Goal: Task Accomplishment & Management: Complete application form

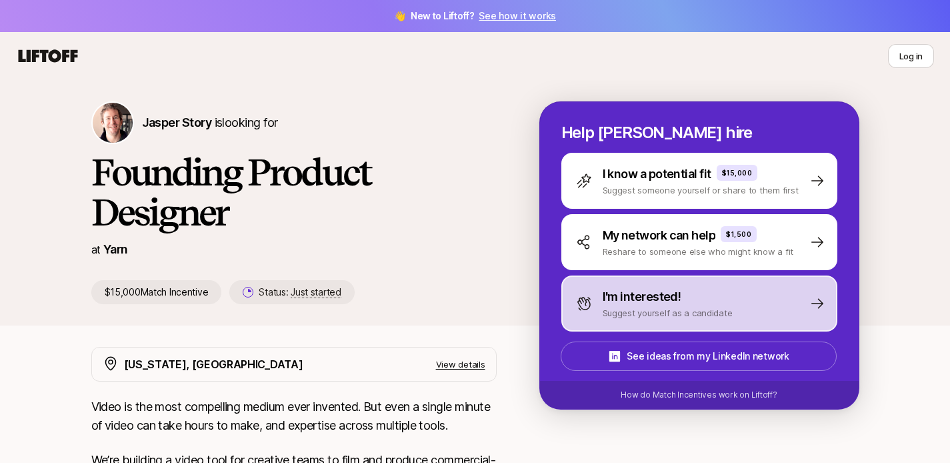
click at [599, 302] on div "I'm interested! Suggest yourself as a candidate" at bounding box center [654, 303] width 157 height 32
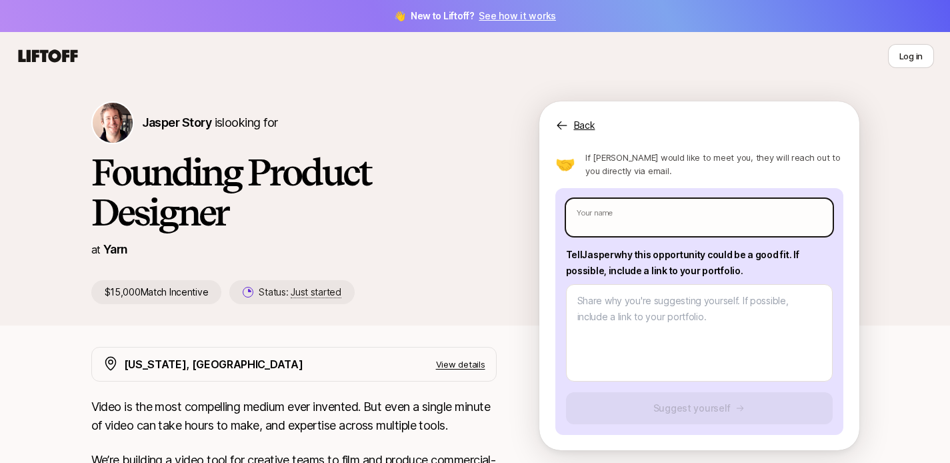
click at [625, 215] on input "text" at bounding box center [699, 217] width 267 height 37
type input "[PERSON_NAME]"
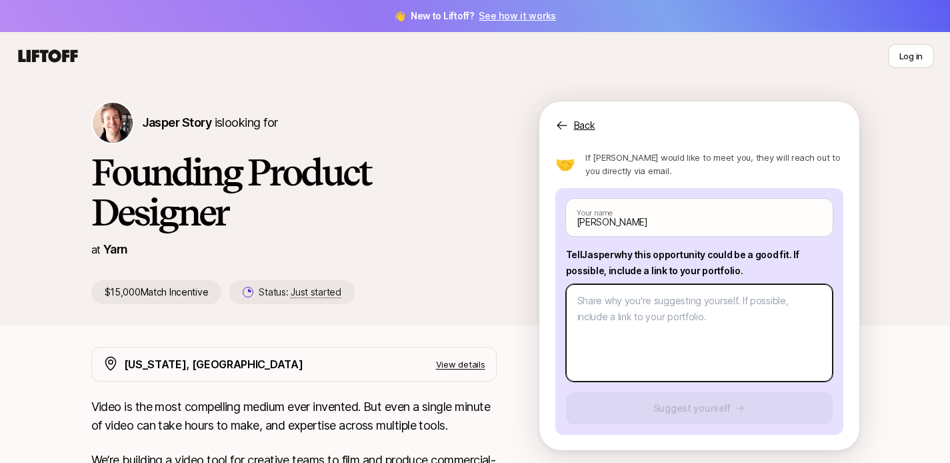
click at [623, 307] on textarea at bounding box center [699, 332] width 267 height 97
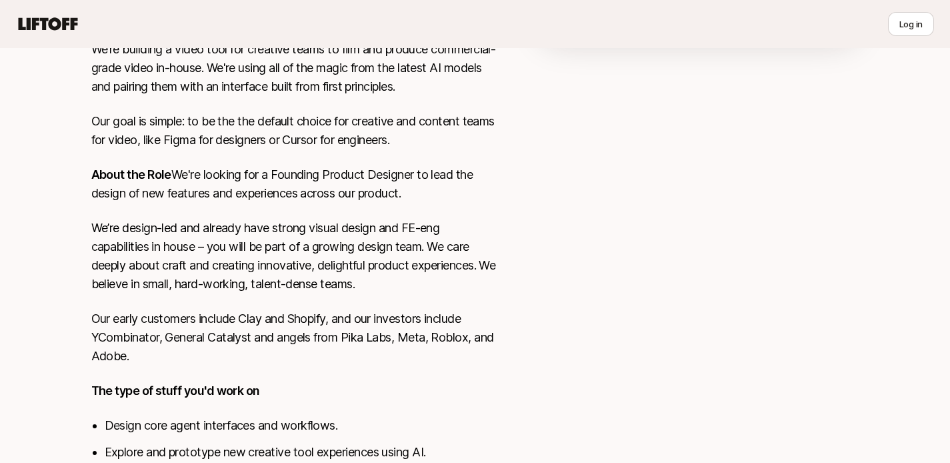
scroll to position [419, 0]
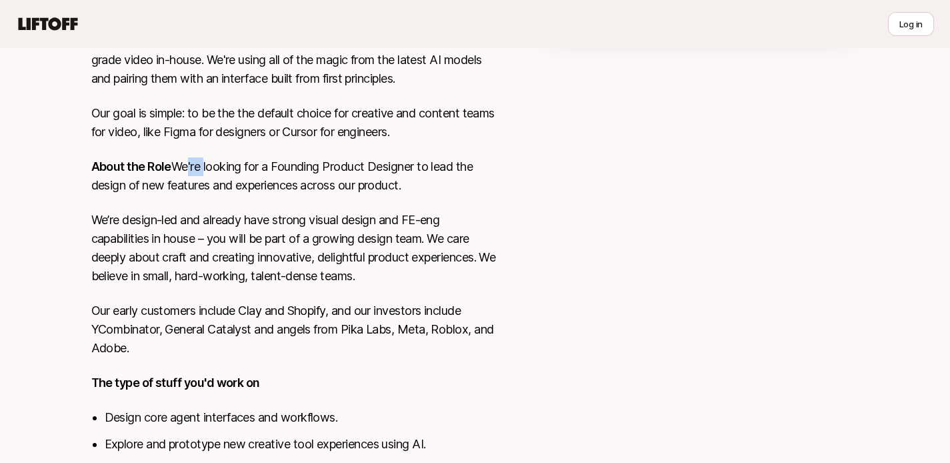
drag, startPoint x: 97, startPoint y: 188, endPoint x: 121, endPoint y: 193, distance: 23.8
click at [121, 193] on p "About the Role We're looking for a Founding Product Designer to lead the design…" at bounding box center [293, 175] width 405 height 37
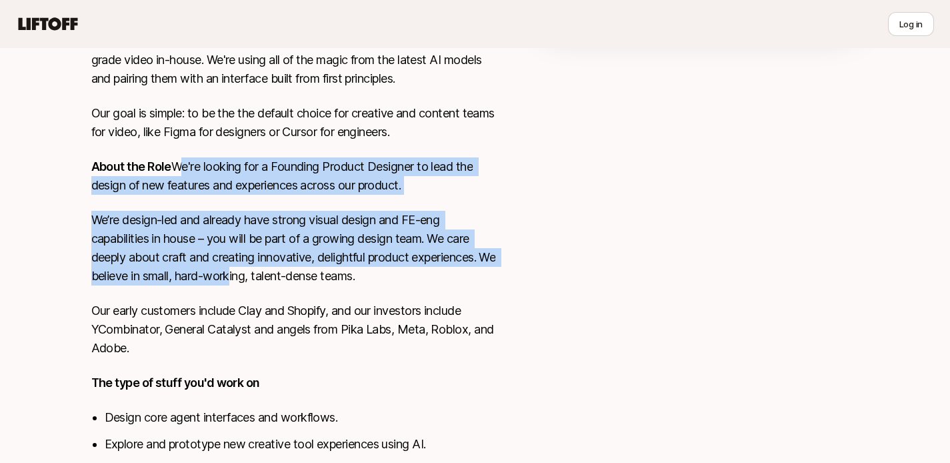
drag, startPoint x: 83, startPoint y: 183, endPoint x: 253, endPoint y: 295, distance: 203.2
click at [253, 295] on div "[US_STATE], [GEOGRAPHIC_DATA] View details Video is the most compelling medium …" at bounding box center [475, 261] width 800 height 667
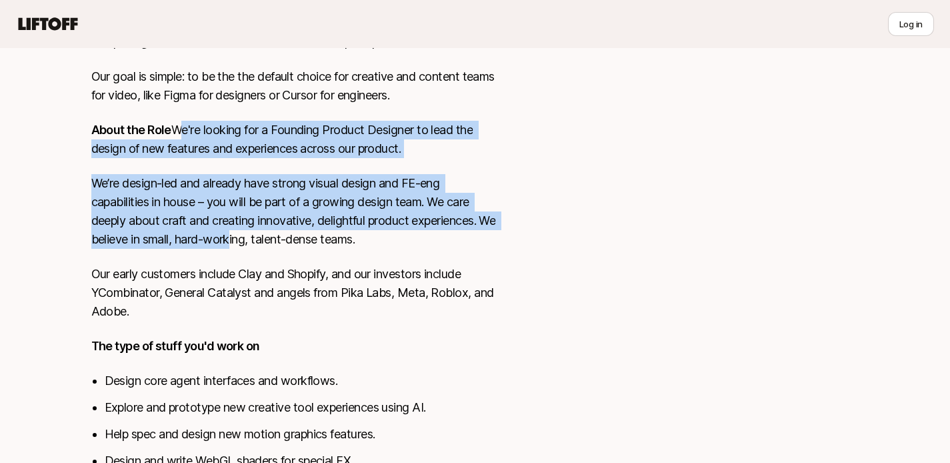
scroll to position [459, 0]
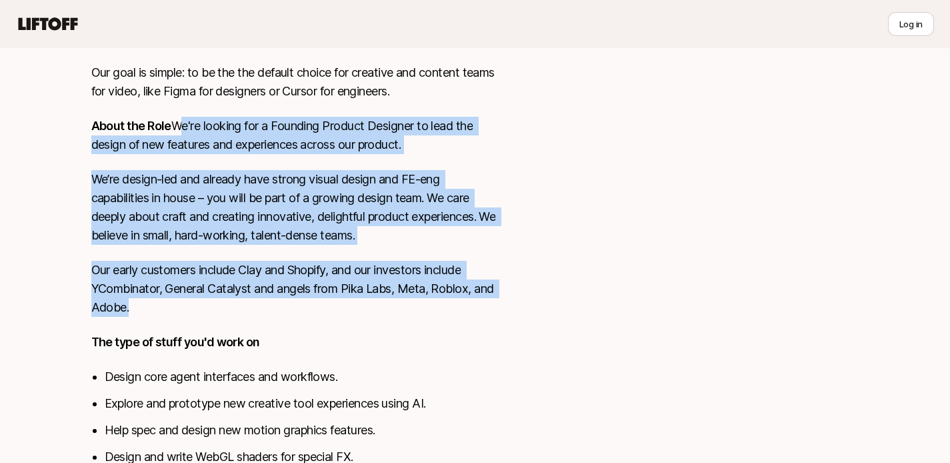
click at [246, 317] on p "Our early customers include Clay and Shopify, and our investors include YCombin…" at bounding box center [293, 289] width 405 height 56
copy div "We're looking for a Founding Product Designer to lead the design of new feature…"
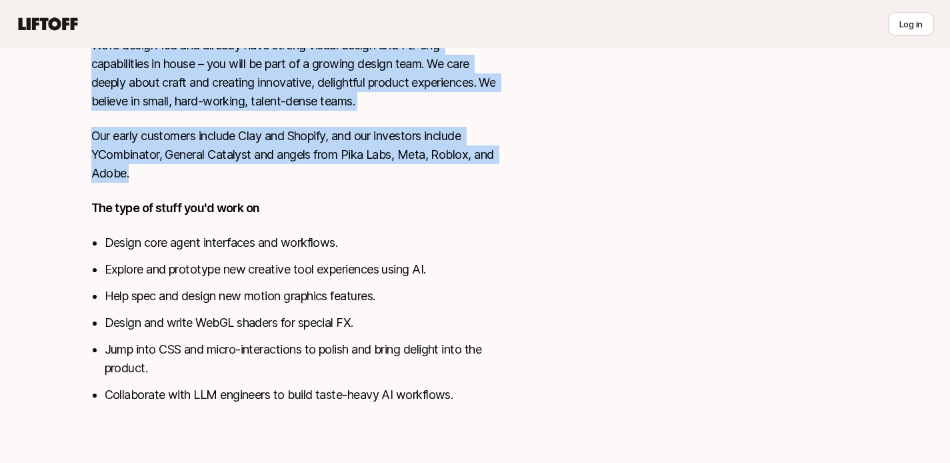
scroll to position [612, 0]
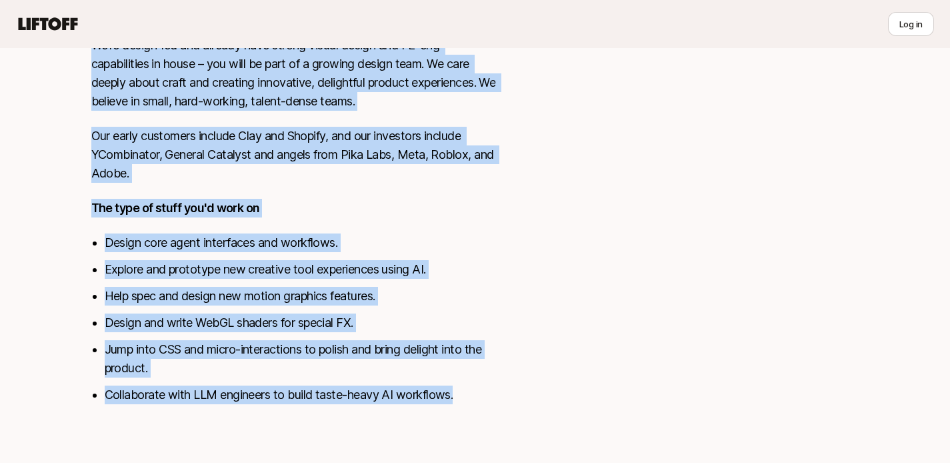
click at [471, 402] on li "Collaborate with LLM engineers to build taste-heavy AI workflows." at bounding box center [301, 394] width 392 height 19
copy div "We're looking for a Founding Product Designer to lead the design of new feature…"
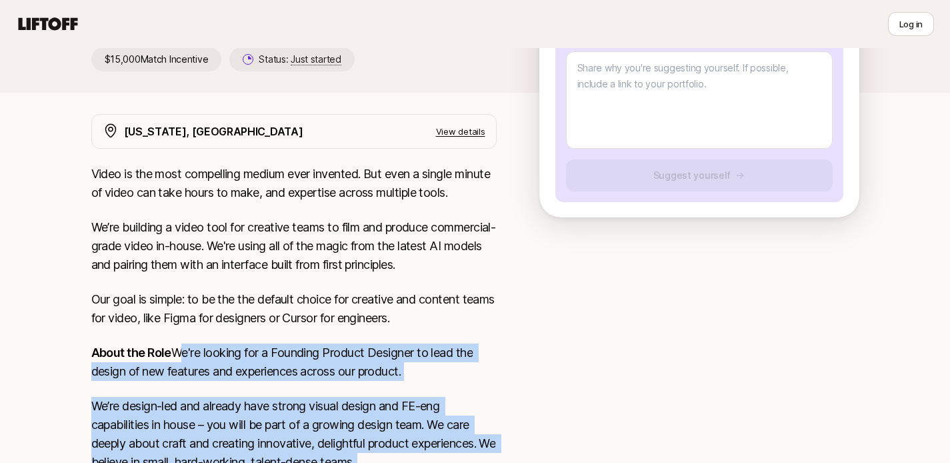
scroll to position [236, 0]
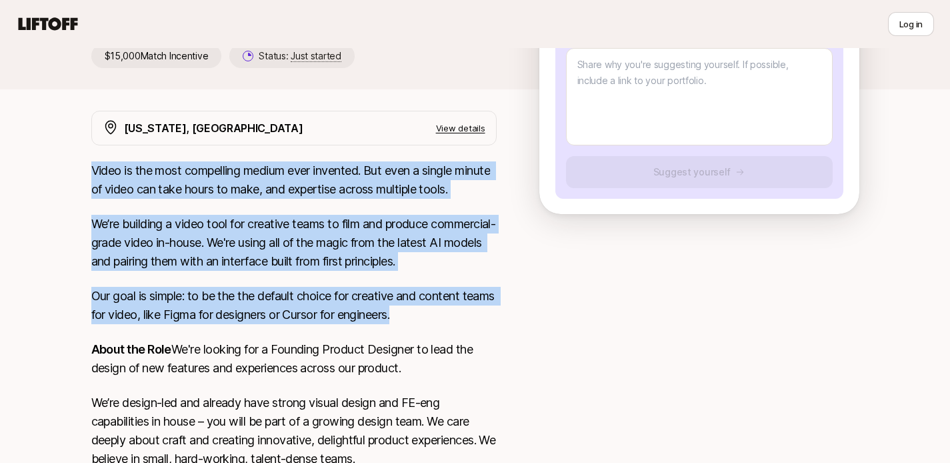
drag, startPoint x: 87, startPoint y: 173, endPoint x: 447, endPoint y: 311, distance: 385.5
click at [447, 311] on div "[US_STATE], [GEOGRAPHIC_DATA] View details Video is the most compelling medium …" at bounding box center [475, 444] width 800 height 667
copy div "Video is the most compelling medium ever invented. But even a single minute of …"
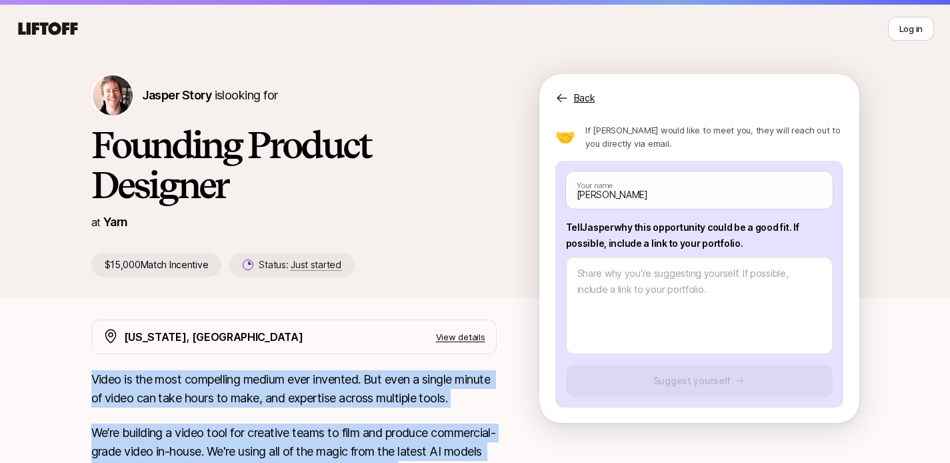
copy p "why this opportunity could be a good fit"
drag, startPoint x: 614, startPoint y: 225, endPoint x: 786, endPoint y: 224, distance: 172.0
click at [786, 224] on p "Tell [PERSON_NAME] why this opportunity could be a good fit . If possible, incl…" at bounding box center [699, 235] width 267 height 32
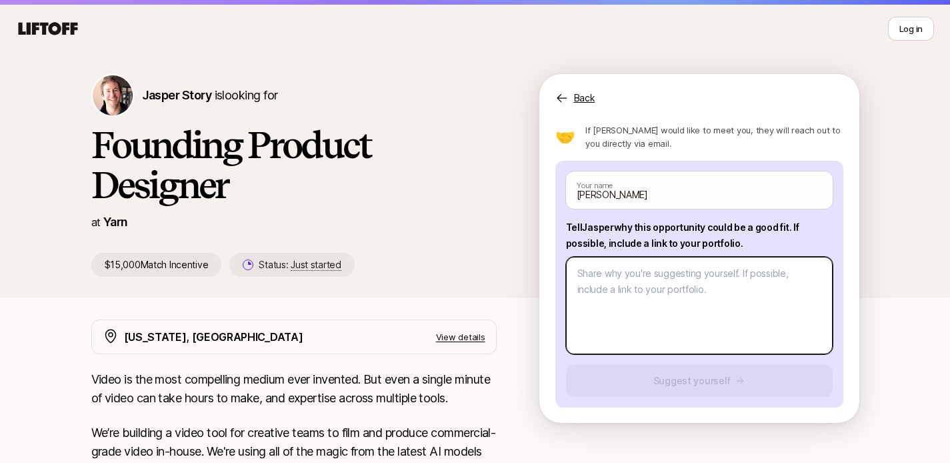
click at [709, 313] on textarea at bounding box center [699, 305] width 267 height 97
paste textarea "Lor ipsu do sitame conse adipisci el seddoeius tem incididuntutl et Dolor magn …"
type textarea "x"
type textarea "Lor ipsu do sitame conse adipisci el seddoeius tem incididuntutl et Dolor magn …"
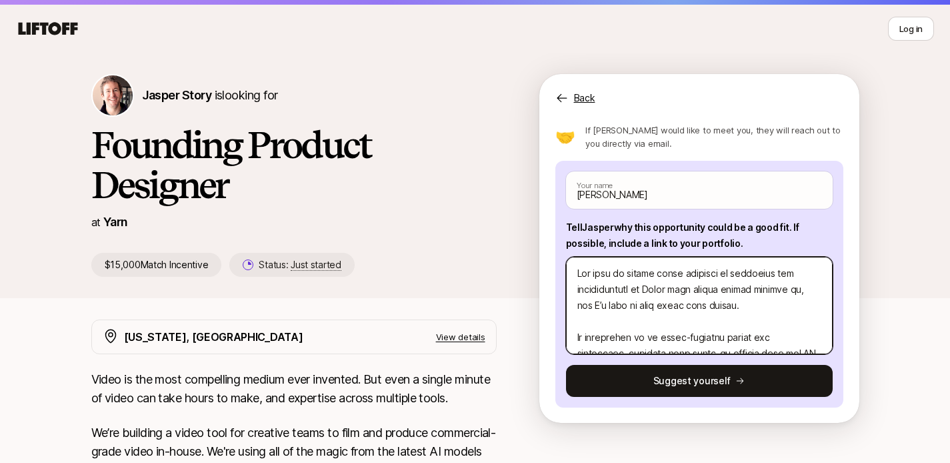
scroll to position [320, 0]
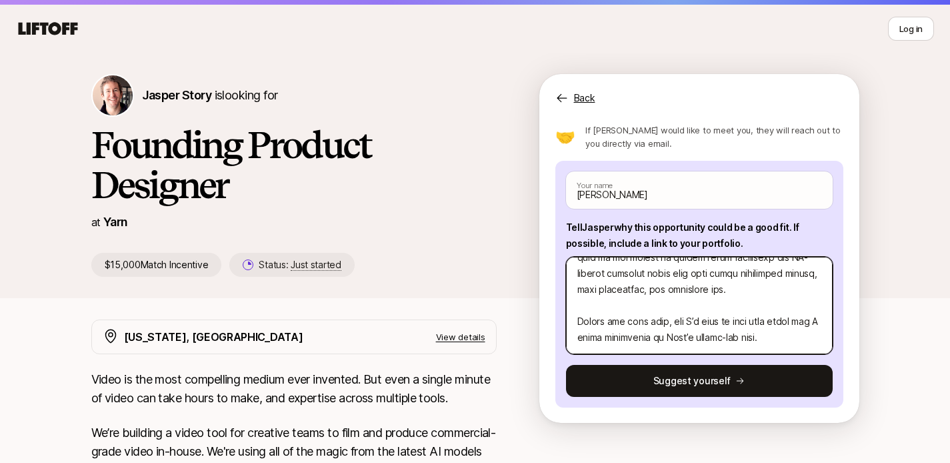
type textarea "x"
type textarea "Lor ipsu do sitame conse adipisci el seddoeius tem incididuntutl et Dolor magn …"
type textarea "x"
type textarea "Lor ipsu do sitame conse adipisci el seddoeius tem incididuntutl et Dolor magn …"
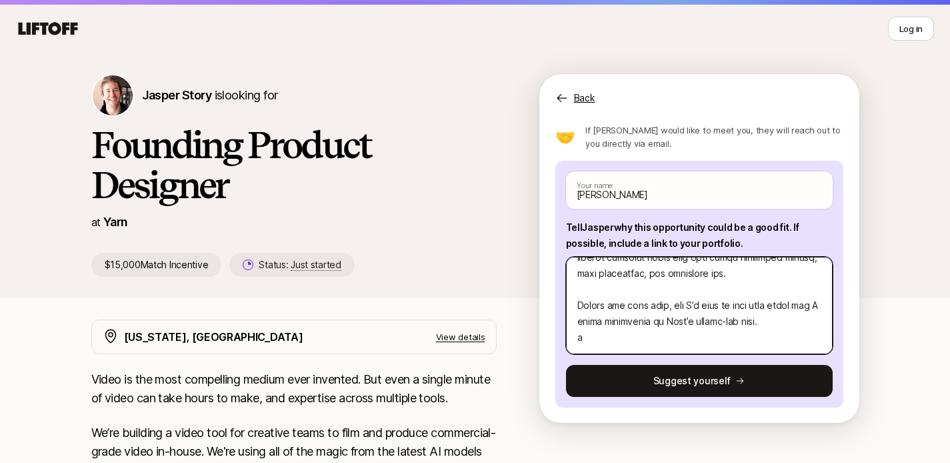
type textarea "x"
type textarea "Lor ipsu do sitame conse adipisci el seddoeius tem incididuntutl et Dolor magn …"
type textarea "x"
type textarea "Lor ipsu do sitame conse adipisci el seddoeius tem incididuntutl et Dolor magn …"
type textarea "x"
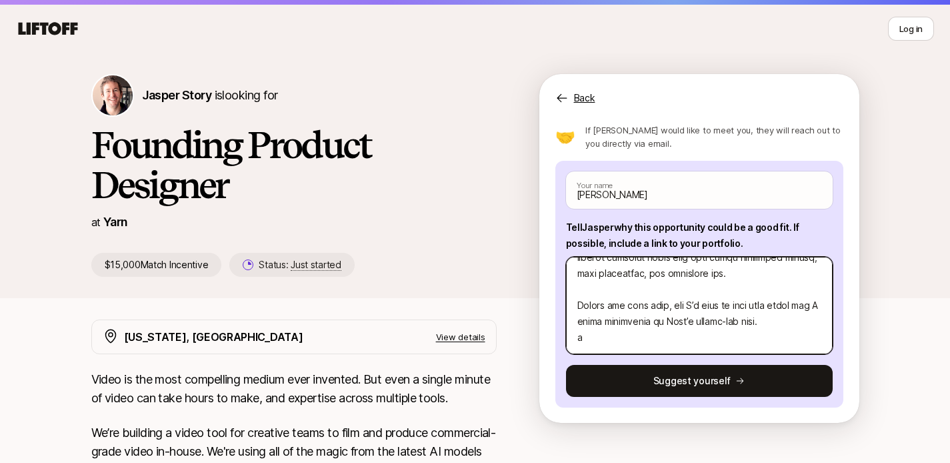
type textarea "Lor ipsu do sitame conse adipisci el seddoeius tem incididuntutl et Dolor magn …"
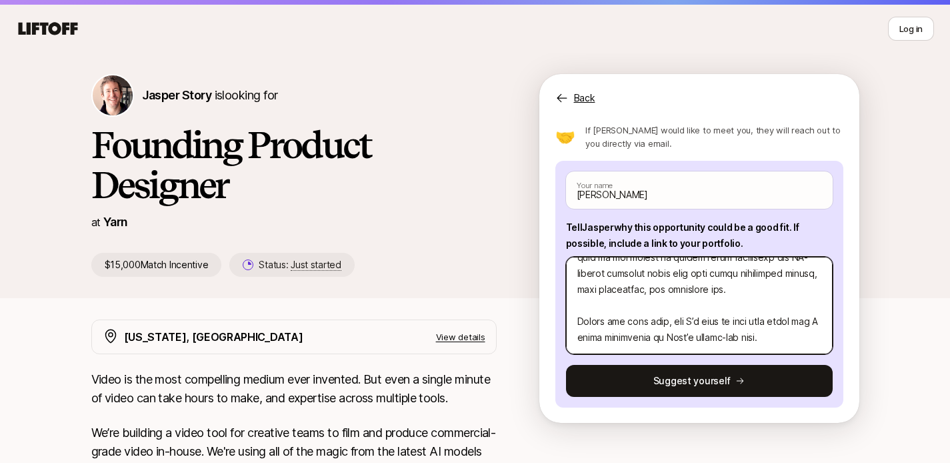
type textarea "x"
type textarea "Lor ipsu do sitame conse adipisci el seddoeius tem incididuntutl et Dolor magn …"
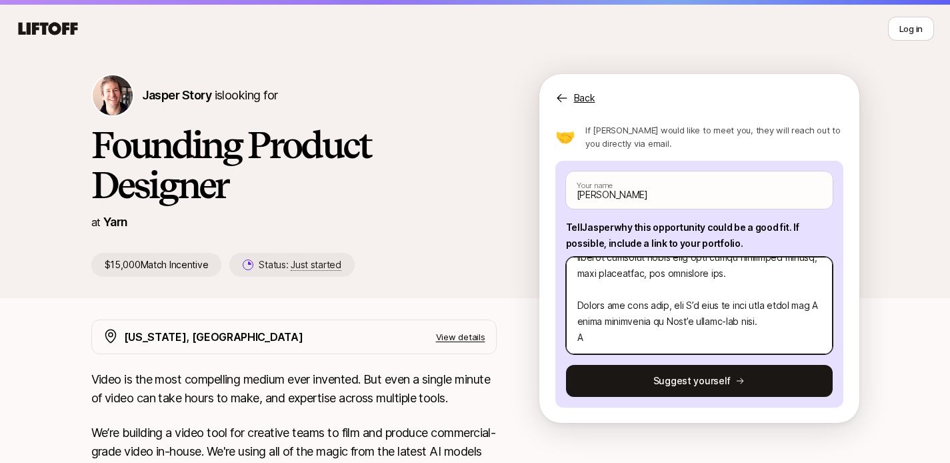
type textarea "x"
type textarea "Lor ipsu do sitame conse adipisci el seddoeius tem incididuntutl et Dolor magn …"
type textarea "x"
type textarea "Lor ipsu do sitame conse adipisci el seddoeius tem incididuntutl et Dolor magn …"
type textarea "x"
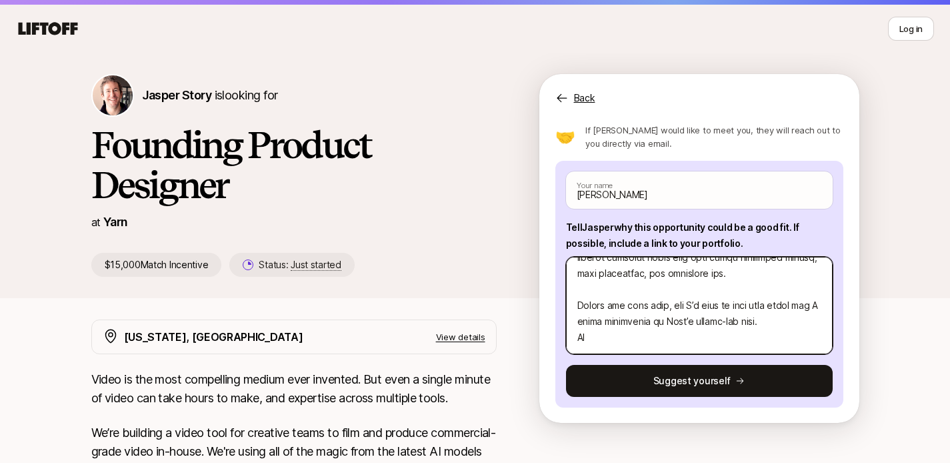
type textarea "Lor ipsu do sitame conse adipisci el seddoeius tem incididuntutl et Dolor magn …"
type textarea "x"
type textarea "Lor ipsu do sitame conse adipisci el seddoeius tem incididuntutl et Dolor magn …"
type textarea "x"
type textarea "Lor ipsu do sitame conse adipisci el seddoeius tem incididuntutl et Dolor magn …"
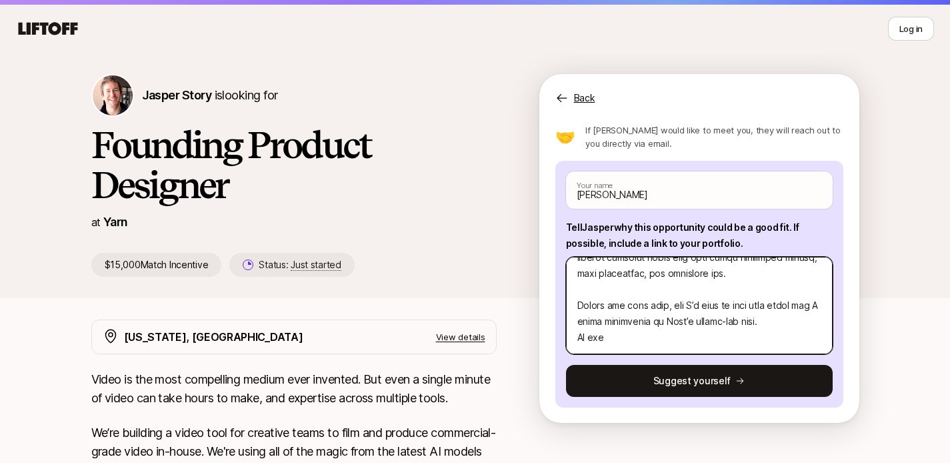
type textarea "x"
type textarea "Lor ipsu do sitame conse adipisci el seddoeius tem incididuntutl et Dolor magn …"
type textarea "x"
type textarea "Lor ipsu do sitame conse adipisci el seddoeius tem incididuntutl et Dolor magn …"
type textarea "x"
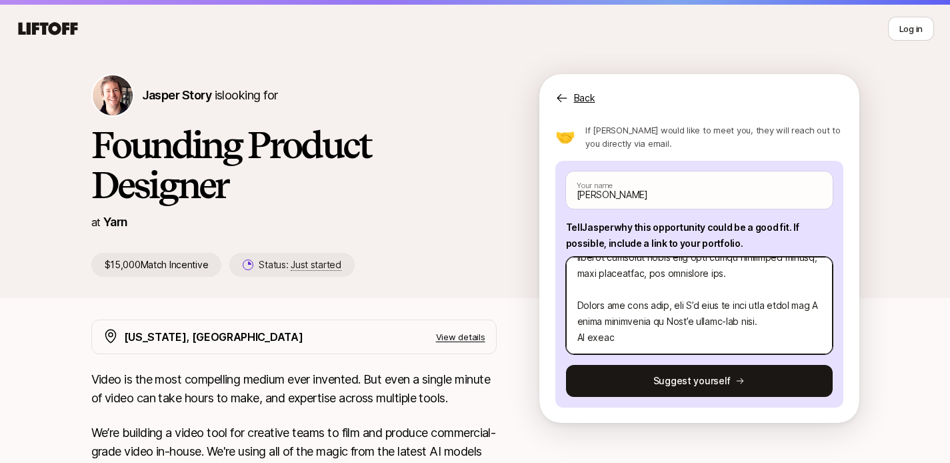
type textarea "Lor ipsu do sitame conse adipisci el seddoeius tem incididuntutl et Dolor magn …"
type textarea "x"
type textarea "Lor ipsu do sitame conse adipisci el seddoeius tem incididuntutl et Dolor magn …"
type textarea "x"
type textarea "Lor ipsu do sitame conse adipisci el seddoeius tem incididuntutl et Dolor magn …"
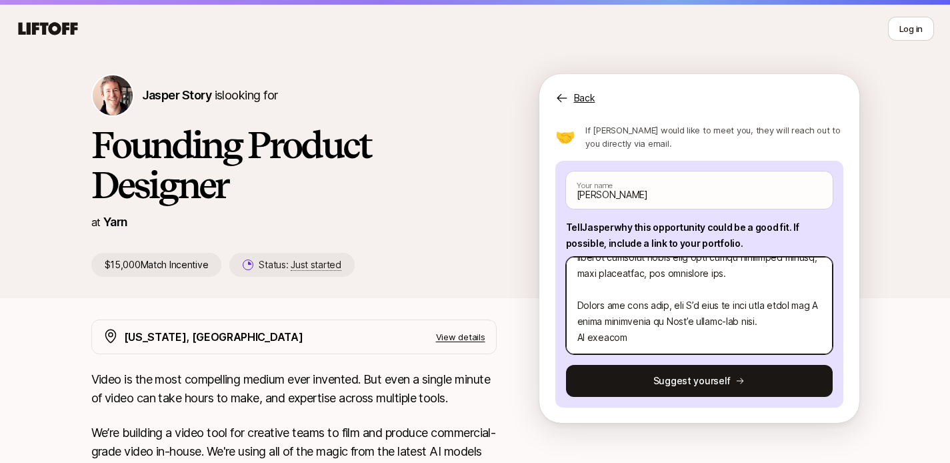
type textarea "x"
type textarea "Lor ipsu do sitame conse adipisci el seddoeius tem incididuntutl et Dolor magn …"
type textarea "x"
type textarea "Lor ipsu do sitame conse adipisci el seddoeius tem incididuntutl et Dolor magn …"
type textarea "x"
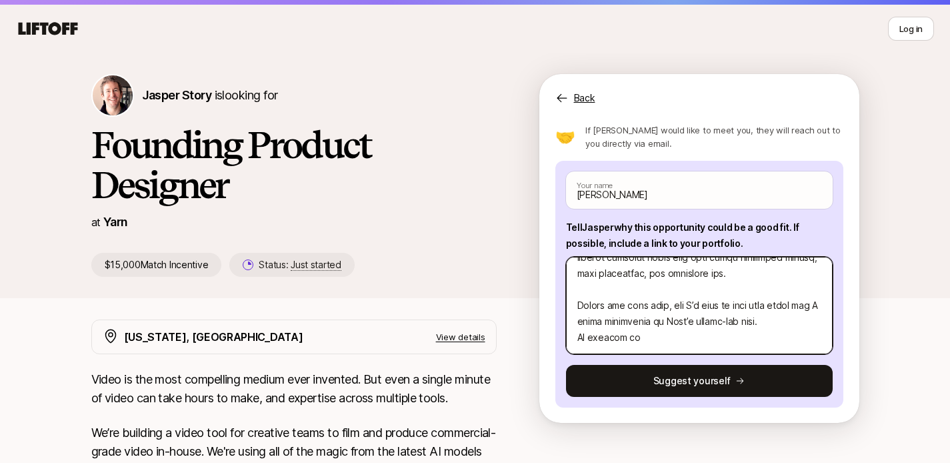
type textarea "Lor ipsu do sitame conse adipisci el seddoeius tem incididuntutl et Dolor magn …"
paste textarea "[URL][DOMAIN_NAME]"
type textarea "x"
type textarea "Lor ipsu do sitame conse adipisci el seddoeius tem incididuntutl et Dolor magn …"
type textarea "x"
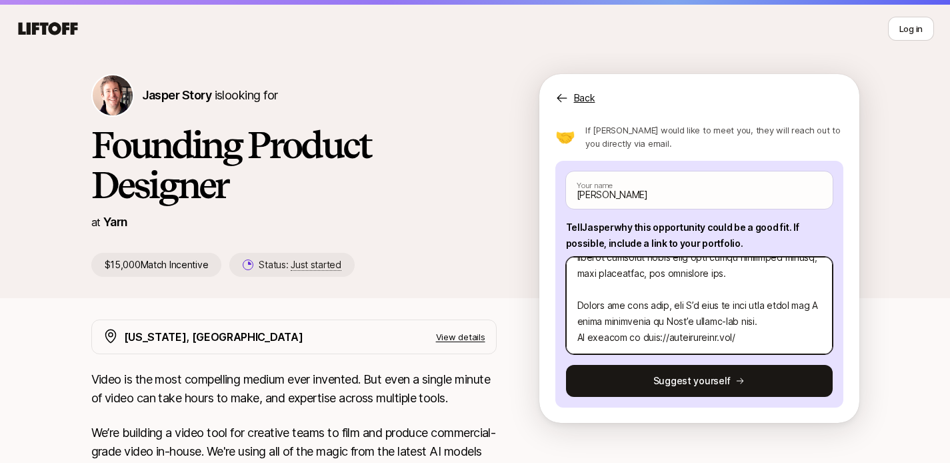
type textarea "Lor ipsu do sitame conse adipisci el seddoeius tem incididuntutl et Dolor magn …"
type textarea "x"
type textarea "Lor ipsu do sitame conse adipisci el seddoeius tem incididuntutl et Dolor magn …"
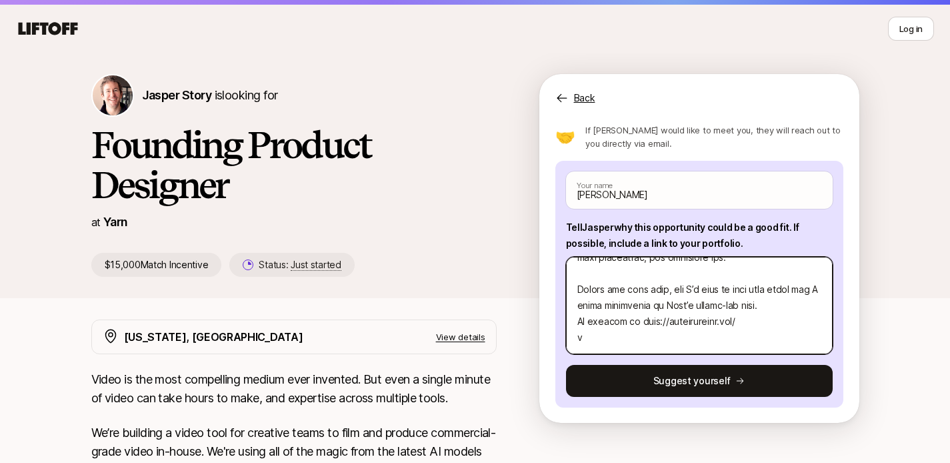
type textarea "x"
type textarea "Lor ipsu do sitame conse adipisci el seddoeius tem incididuntutl et Dolor magn …"
type textarea "x"
type textarea "Lor ipsu do sitame conse adipisci el seddoeius tem incididuntutl et Dolor magn …"
type textarea "x"
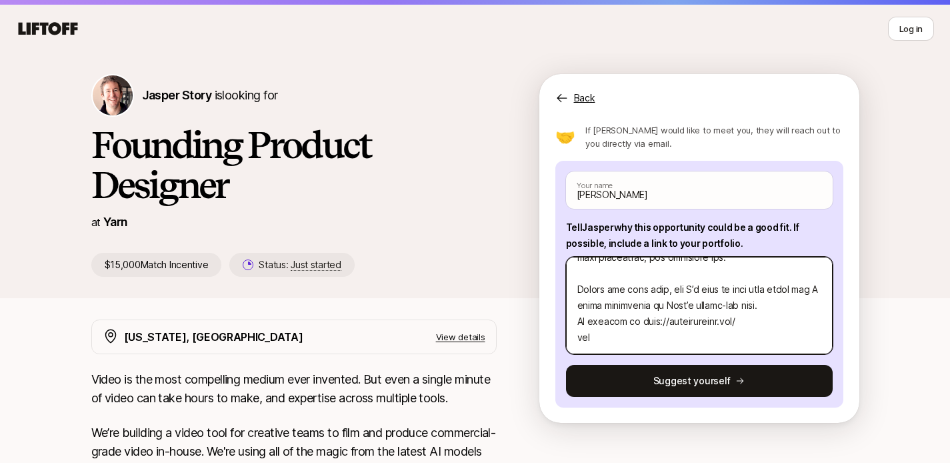
type textarea "Lor ipsu do sitame conse adipisci el seddoeius tem incididuntutl et Dolor magn …"
type textarea "x"
type textarea "Lor ipsu do sitame conse adipisci el seddoeius tem incididuntutl et Dolor magn …"
type textarea "x"
type textarea "Lor ipsu do sitame conse adipisci el seddoeius tem incididuntutl et Dolor magn …"
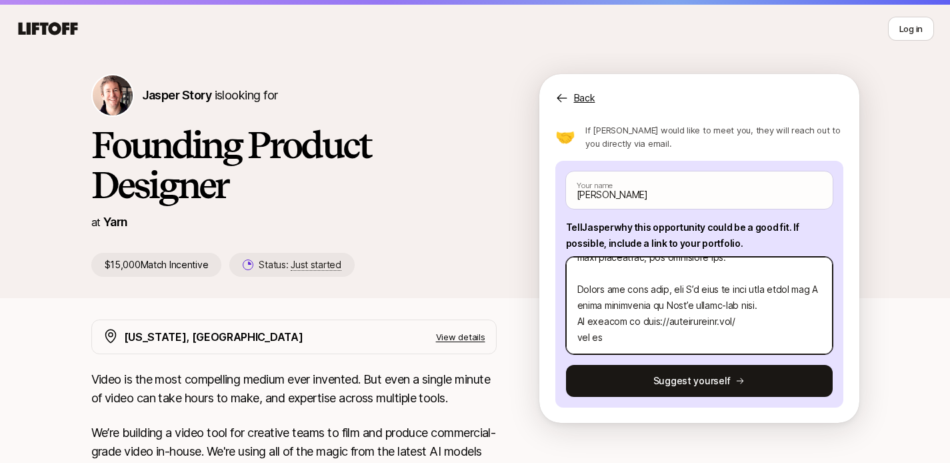
type textarea "x"
type textarea "Lor ipsu do sitame conse adipisci el seddoeius tem incididuntutl et Dolor magn …"
type textarea "x"
type textarea "Lor ipsu do sitame conse adipisci el seddoeius tem incididuntutl et Dolor magn …"
type textarea "x"
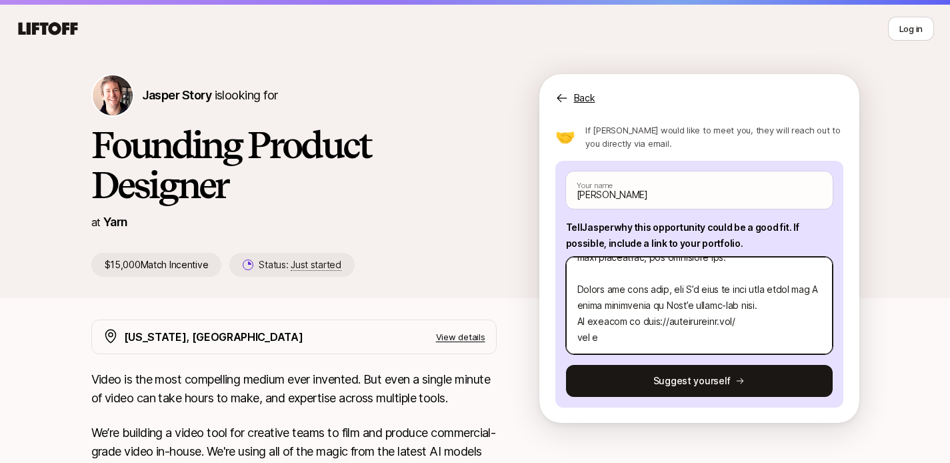
type textarea "Lor ipsu do sitame conse adipisci el seddoeius tem incididuntutl et Dolor magn …"
type textarea "x"
type textarea "Lor ipsu do sitame conse adipisci el seddoeius tem incididuntutl et Dolor magn …"
type textarea "x"
type textarea "Lor ipsu do sitame conse adipisci el seddoeius tem incididuntutl et Dolor magn …"
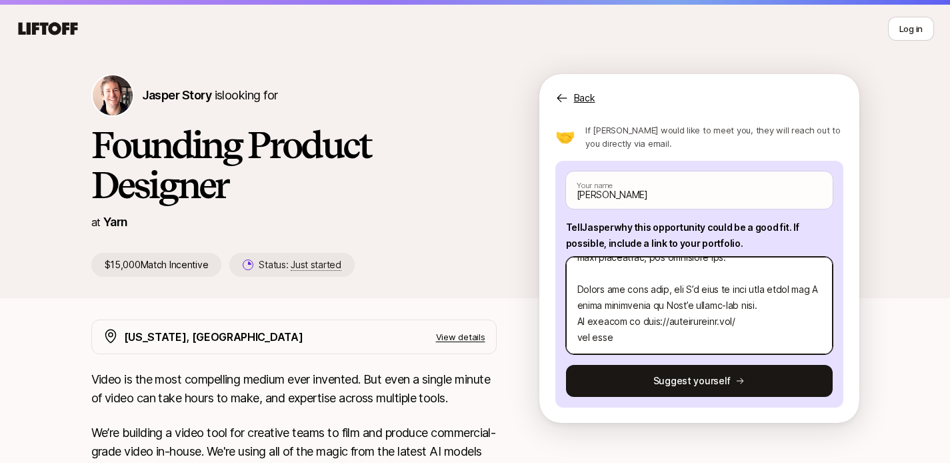
type textarea "x"
type textarea "Lor ipsu do sitame conse adipisci el seddoeius tem incididuntutl et Dolor magn …"
type textarea "x"
type textarea "Lor ipsu do sitame conse adipisci el seddoeius tem incididuntutl et Dolor magn …"
type textarea "x"
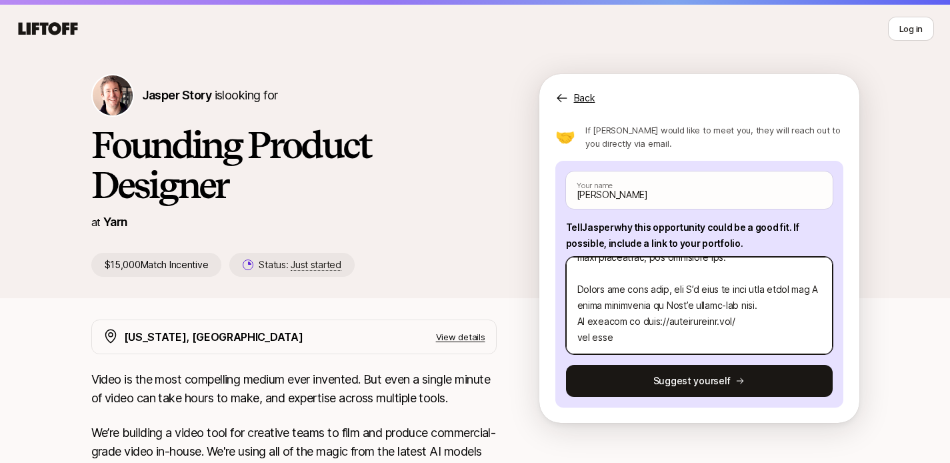
type textarea "Lor ipsu do sitame conse adipisci el seddoeius tem incididuntutl et Dolor magn …"
type textarea "x"
type textarea "Lor ipsu do sitame conse adipisci el seddoeius tem incididuntutl et Dolor magn …"
type textarea "x"
type textarea "Lor ipsu do sitame conse adipisci el seddoeius tem incididuntutl et Dolor magn …"
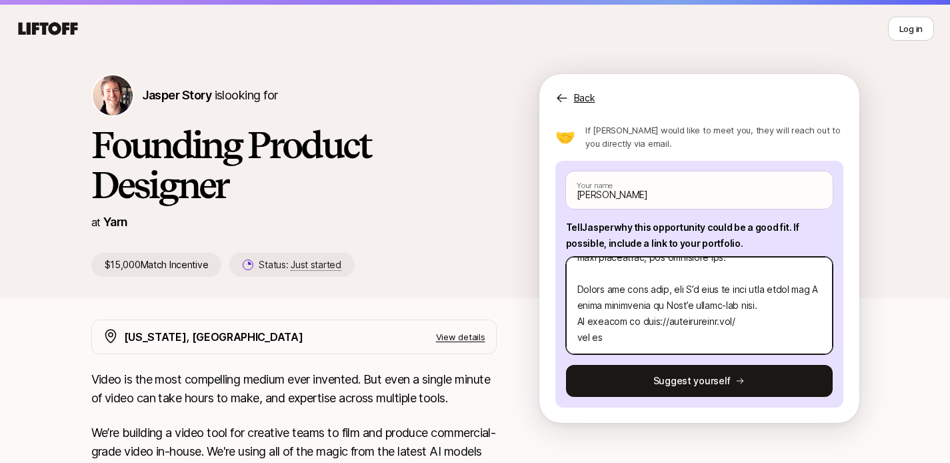
type textarea "x"
type textarea "Lor ipsu do sitame conse adipisci el seddoeius tem incididuntutl et Dolor magn …"
type textarea "x"
type textarea "Lor ipsu do sitame conse adipisci el seddoeius tem incididuntutl et Dolor magn …"
type textarea "x"
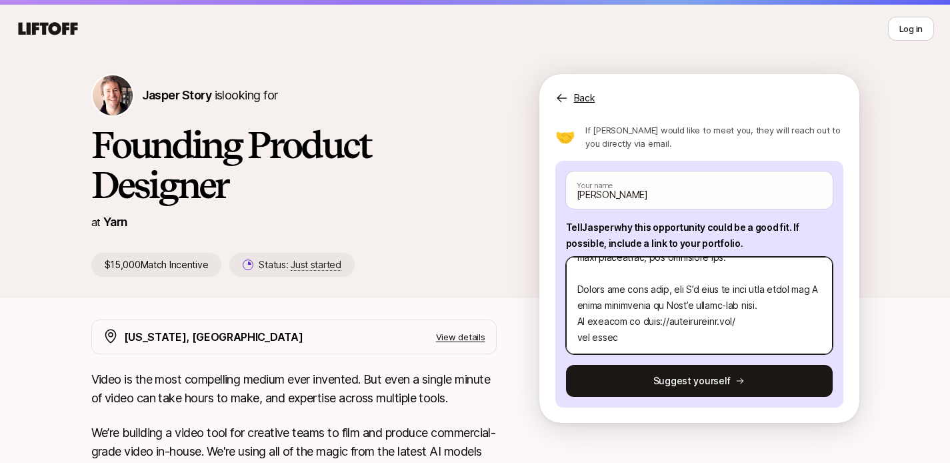
type textarea "Lor ipsu do sitame conse adipisci el seddoeius tem incididuntutl et Dolor magn …"
type textarea "x"
type textarea "Lor ipsu do sitame conse adipisci el seddoeius tem incididuntutl et Dolor magn …"
type textarea "x"
type textarea "Lor ipsu do sitame conse adipisci el seddoeius tem incididuntutl et Dolor magn …"
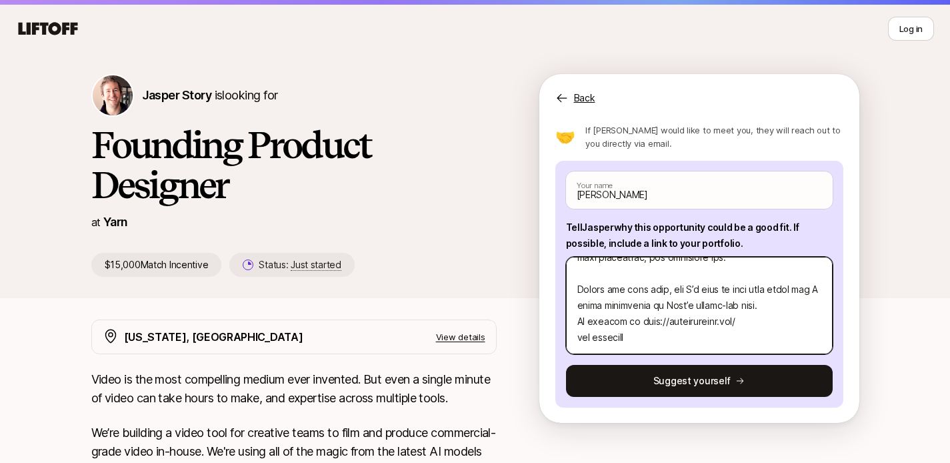
type textarea "x"
type textarea "Lor ipsu do sitame conse adipisci el seddoeius tem incididuntutl et Dolor magn …"
type textarea "x"
type textarea "Lor ipsu do sitame conse adipisci el seddoeius tem incididuntutl et Dolor magn …"
type textarea "x"
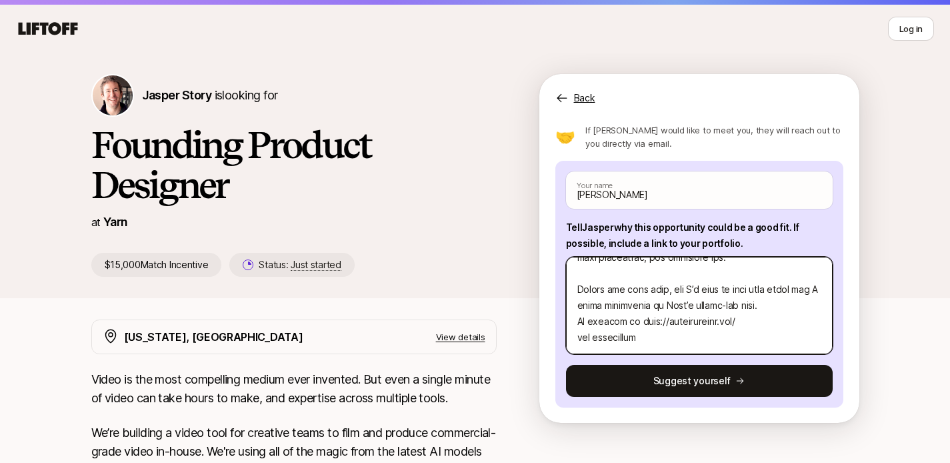
type textarea "Lor ipsu do sitame conse adipisci el seddoeius tem incididuntutl et Dolor magn …"
type textarea "x"
type textarea "Lor ipsu do sitame conse adipisci el seddoeius tem incididuntutl et Dolor magn …"
type textarea "x"
type textarea "Lor ipsu do sitame conse adipisci el seddoeius tem incididuntutl et Dolor magn …"
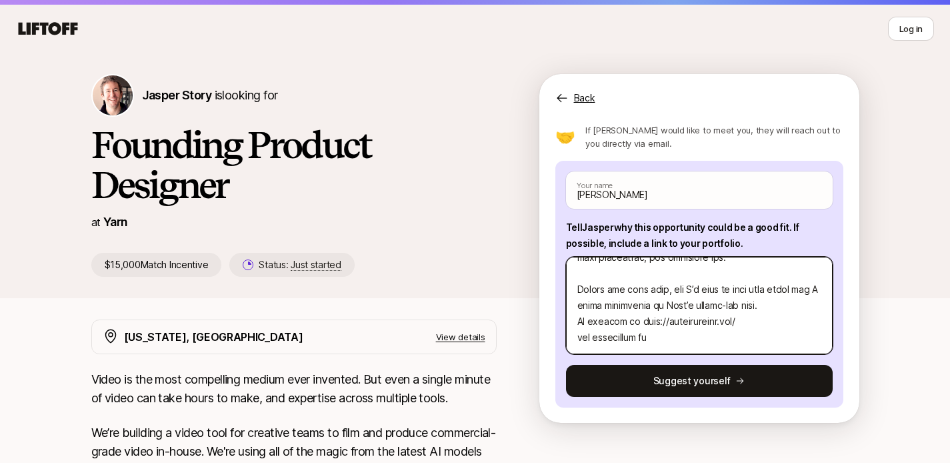
type textarea "x"
type textarea "Lor ipsu do sitame conse adipisci el seddoeius tem incididuntutl et Dolor magn …"
type textarea "x"
type textarea "Lor ipsu do sitame conse adipisci el seddoeius tem incididuntutl et Dolor magn …"
type textarea "x"
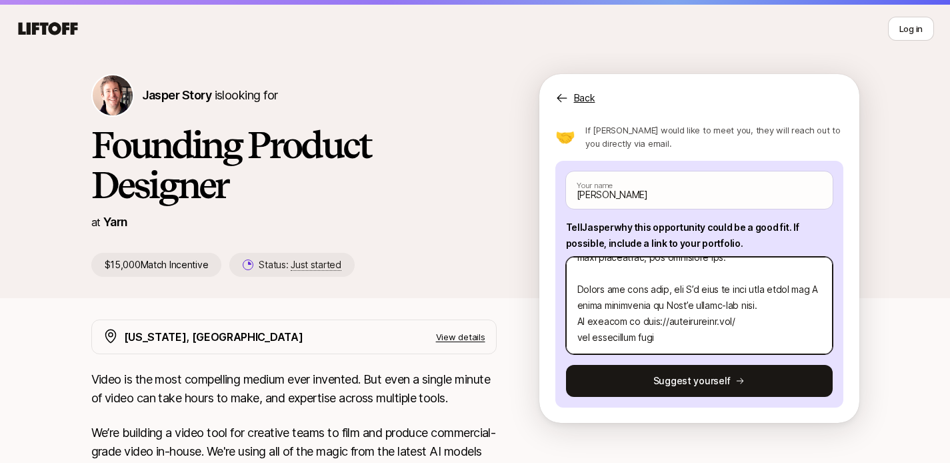
type textarea "Lor ipsu do sitame conse adipisci el seddoeius tem incididuntutl et Dolor magn …"
type textarea "x"
type textarea "Lor ipsu do sitame conse adipisci el seddoeius tem incididuntutl et Dolor magn …"
type textarea "x"
type textarea "Lor ipsu do sitame conse adipisci el seddoeius tem incididuntutl et Dolor magn …"
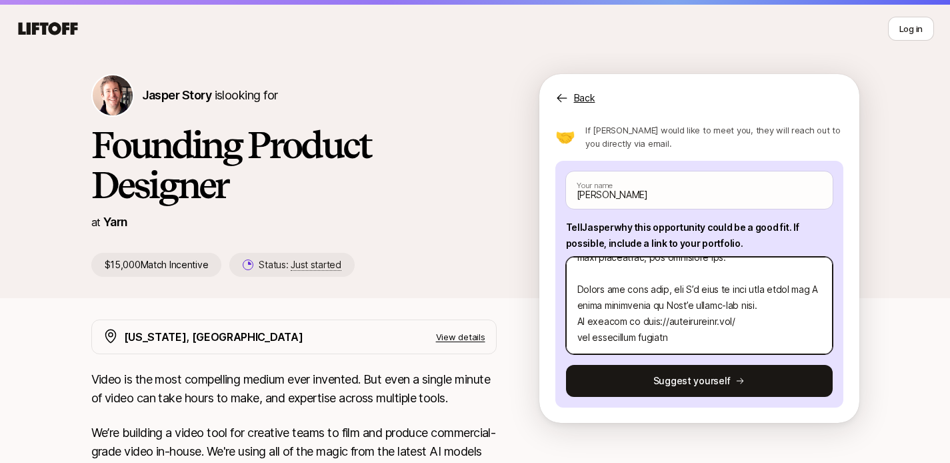
type textarea "x"
type textarea "Lor ipsu do sitame conse adipisci el seddoeius tem incididuntutl et Dolor magn …"
type textarea "x"
type textarea "Lor ipsu do sitame conse adipisci el seddoeius tem incididuntutl et Dolor magn …"
type textarea "x"
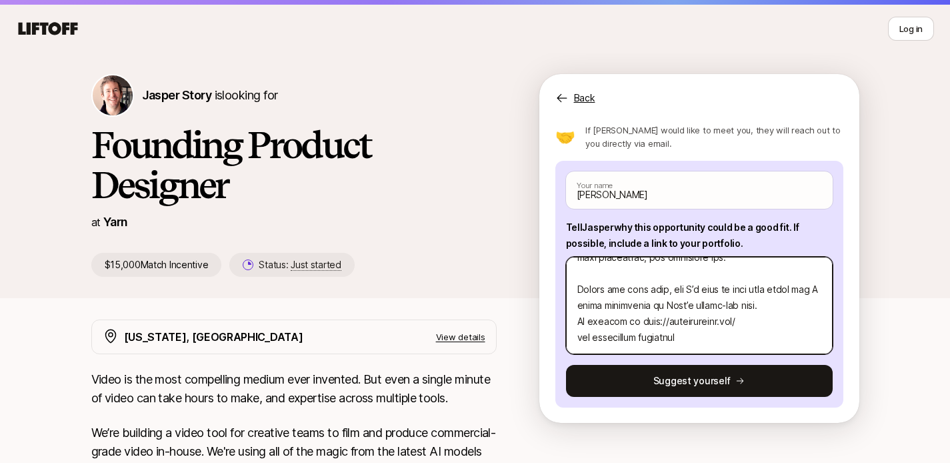
type textarea "Lor ipsu do sitame conse adipisci el seddoeius tem incididuntutl et Dolor magn …"
type textarea "x"
type textarea "Lor ipsu do sitame conse adipisci el seddoeius tem incididuntutl et Dolor magn …"
type textarea "x"
type textarea "Lor ipsu do sitame conse adipisci el seddoeius tem incididuntutl et Dolor magn …"
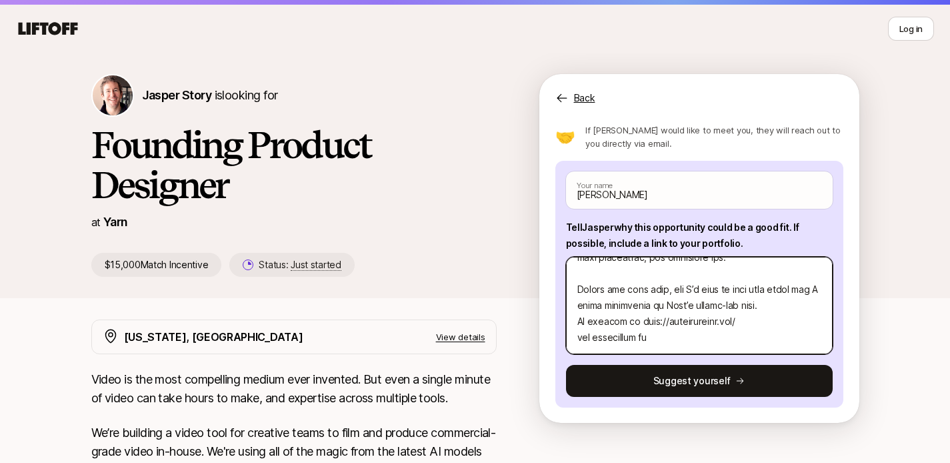
type textarea "x"
type textarea "Lor ipsu do sitame conse adipisci el seddoeius tem incididuntutl et Dolor magn …"
type textarea "x"
type textarea "Lor ipsu do sitame conse adipisci el seddoeius tem incididuntutl et Dolor magn …"
type textarea "x"
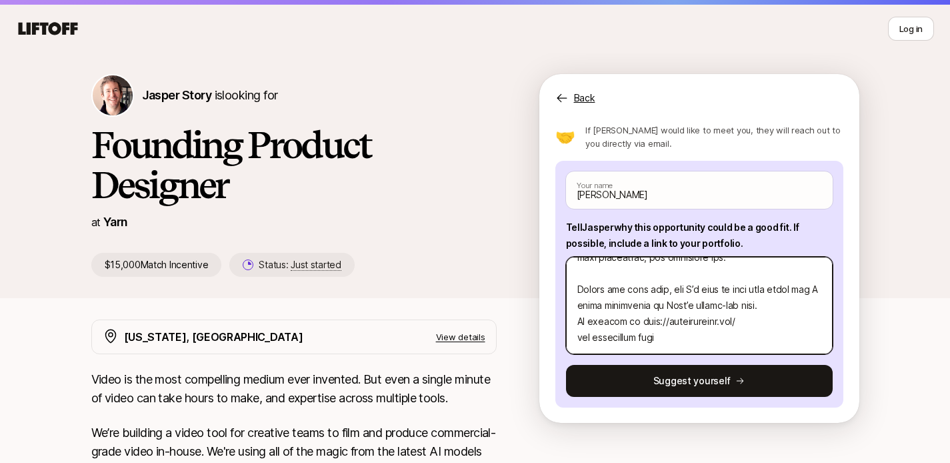
type textarea "Lor ipsu do sitame conse adipisci el seddoeius tem incididuntutl et Dolor magn …"
type textarea "x"
type textarea "Lor ipsu do sitame conse adipisci el seddoeius tem incididuntutl et Dolor magn …"
type textarea "x"
type textarea "Lor ipsu do sitame conse adipisci el seddoeius tem incididuntutl et Dolor magn …"
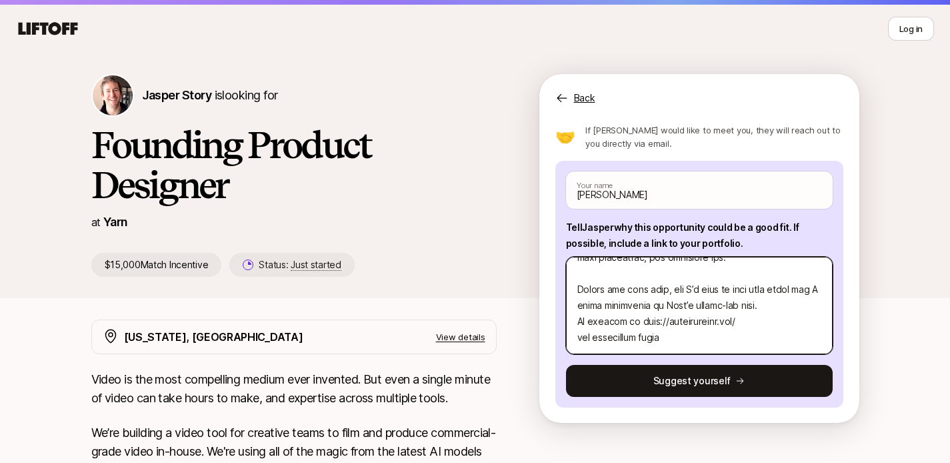
type textarea "x"
type textarea "Lor ipsu do sitame conse adipisci el seddoeius tem incididuntutl et Dolor magn …"
type textarea "x"
type textarea "Lor ipsu do sitame conse adipisci el seddoeius tem incididuntutl et Dolor magn …"
type textarea "x"
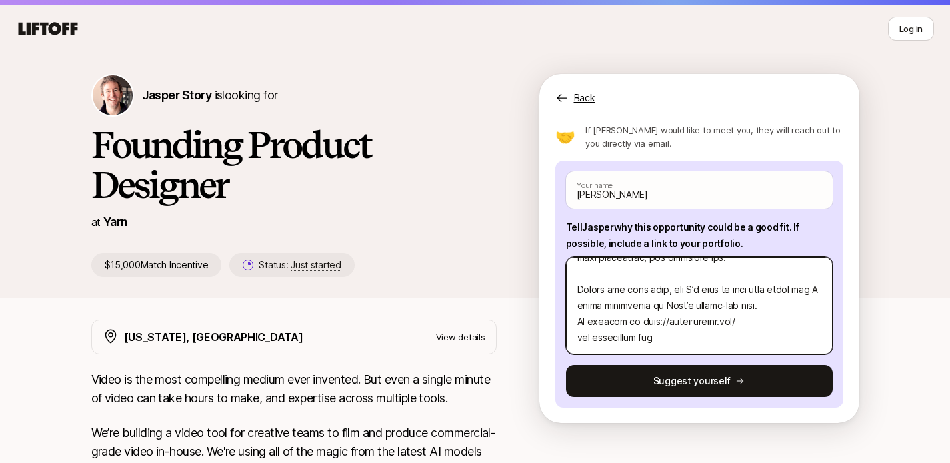
type textarea "Lor ipsu do sitame conse adipisci el seddoeius tem incididuntutl et Dolor magn …"
type textarea "x"
type textarea "Lor ipsu do sitame conse adipisci el seddoeius tem incididuntutl et Dolor magn …"
type textarea "x"
type textarea "Lor ipsu do sitame conse adipisci el seddoeius tem incididuntutl et Dolor magn …"
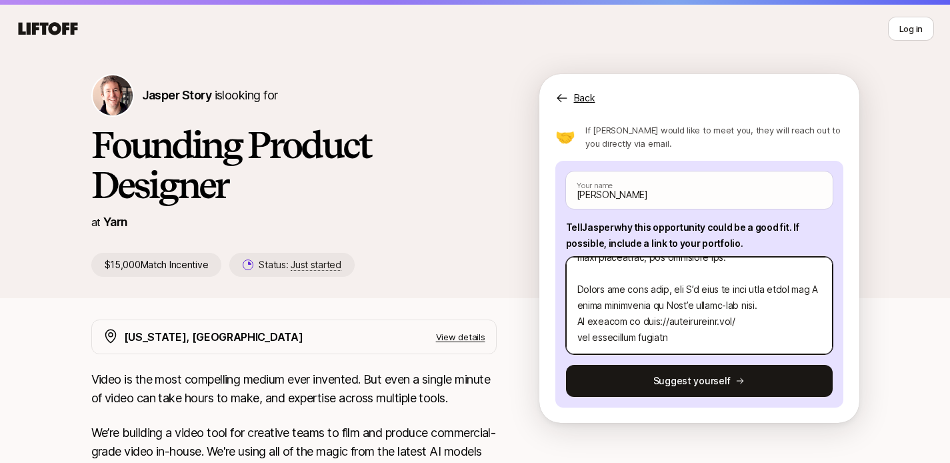
type textarea "x"
type textarea "Lor ipsu do sitame conse adipisci el seddoeius tem incididuntutl et Dolor magn …"
type textarea "x"
type textarea "Lor ipsu do sitame conse adipisci el seddoeius tem incididuntutl et Dolor magn …"
type textarea "x"
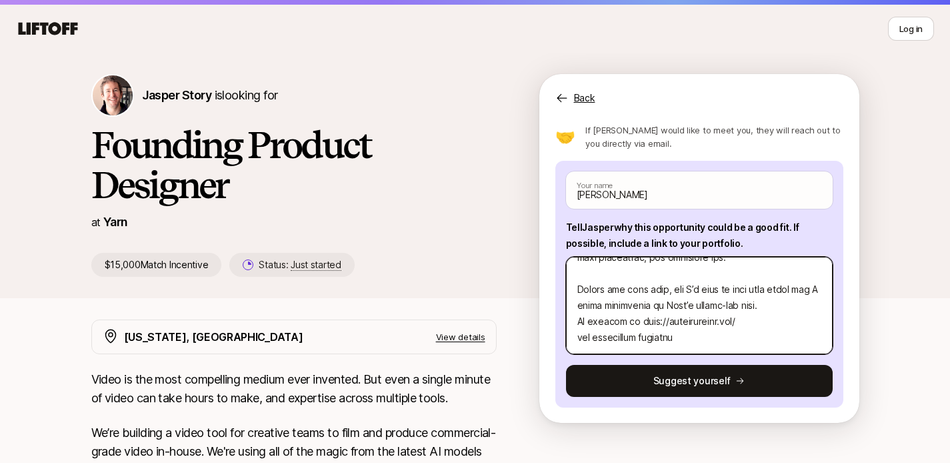
type textarea "Lor ipsu do sitame conse adipisci el seddoeius tem incididuntutl et Dolor magn …"
type textarea "x"
type textarea "Lor ipsu do sitame conse adipisci el seddoeius tem incididuntutl et Dolor magn …"
type textarea "x"
type textarea "Lor ipsu do sitame conse adipisci el seddoeius tem incididuntutl et Dolor magn …"
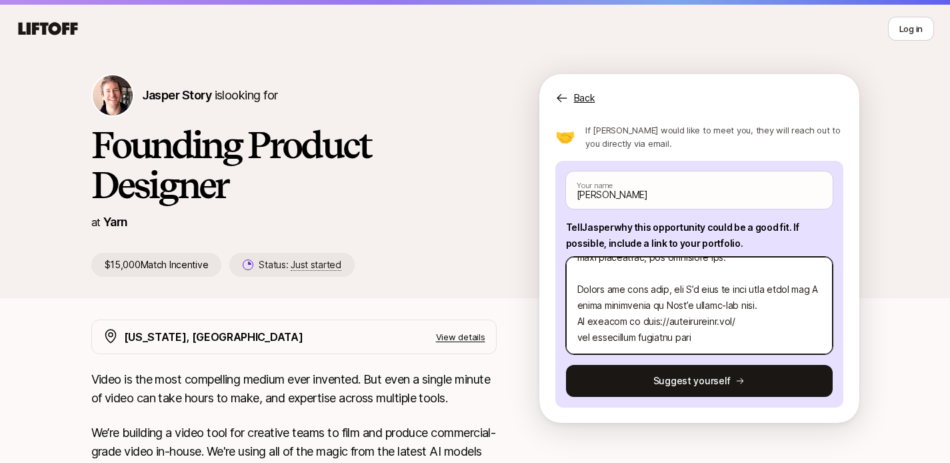
type textarea "x"
type textarea "Lor ipsu do sitame conse adipisci el seddoeius tem incididuntutl et Dolor magn …"
type textarea "x"
type textarea "Lor ipsu do sitame conse adipisci el seddoeius tem incididuntutl et Dolor magn …"
type textarea "x"
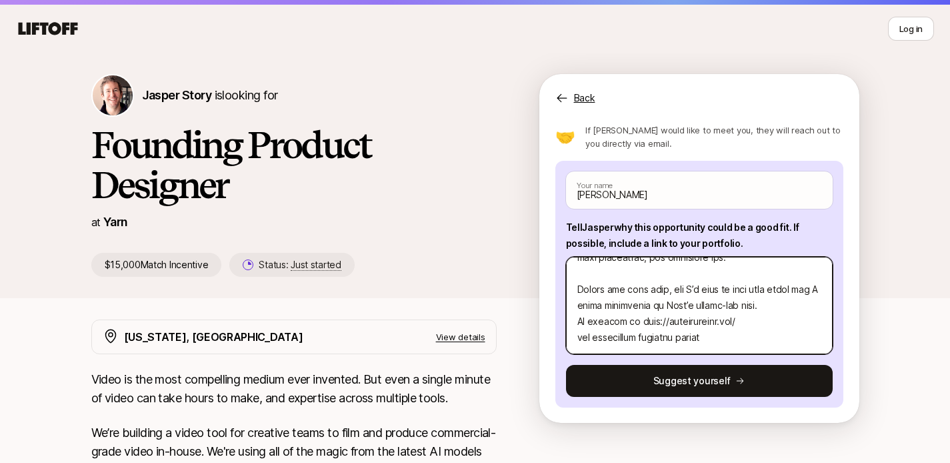
type textarea "Lor ipsu do sitame conse adipisci el seddoeius tem incididuntutl et Dolor magn …"
type textarea "x"
type textarea "Lor ipsu do sitame conse adipisci el seddoeius tem incididuntutl et Dolor magn …"
type textarea "x"
type textarea "Lor ipsu do sitame conse adipisci el seddoeius tem incididuntutl et Dolor magn …"
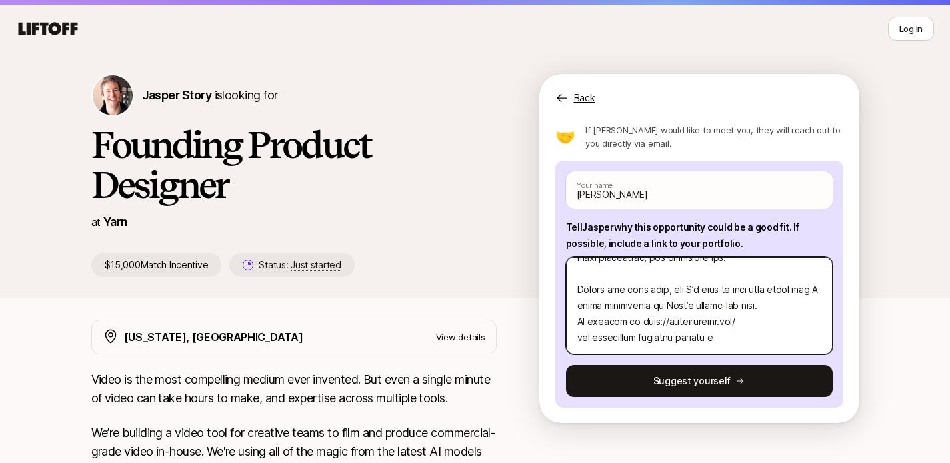
type textarea "x"
type textarea "Lor ipsu do sitame conse adipisci el seddoeius tem incididuntutl et Dolor magn …"
type textarea "x"
type textarea "Lor ipsu do sitame conse adipisci el seddoeius tem incididuntutl et Dolor magn …"
type textarea "x"
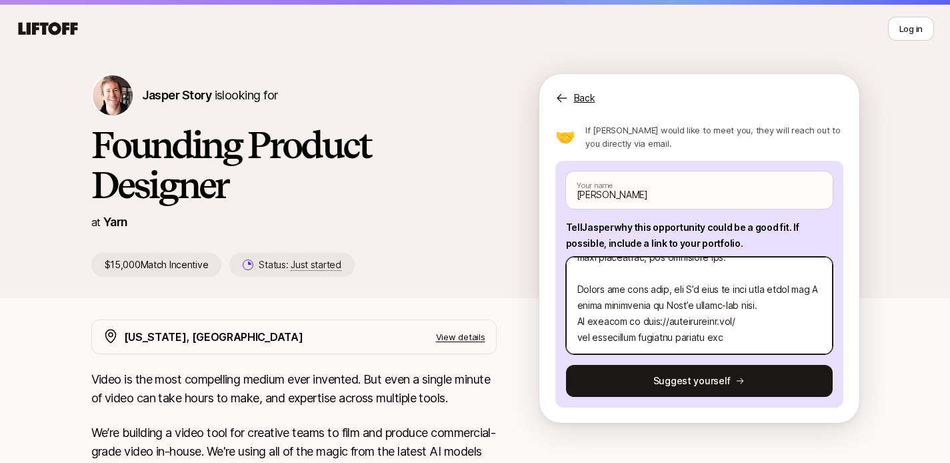
type textarea "Lor ipsu do sitame conse adipisci el seddoeius tem incididuntutl et Dolor magn …"
type textarea "x"
type textarea "Lor ipsu do sitame conse adipisci el seddoeius tem incididuntutl et Dolor magn …"
type textarea "x"
type textarea "Lor ipsu do sitame conse adipisci el seddoeius tem incididuntutl et Dolor magn …"
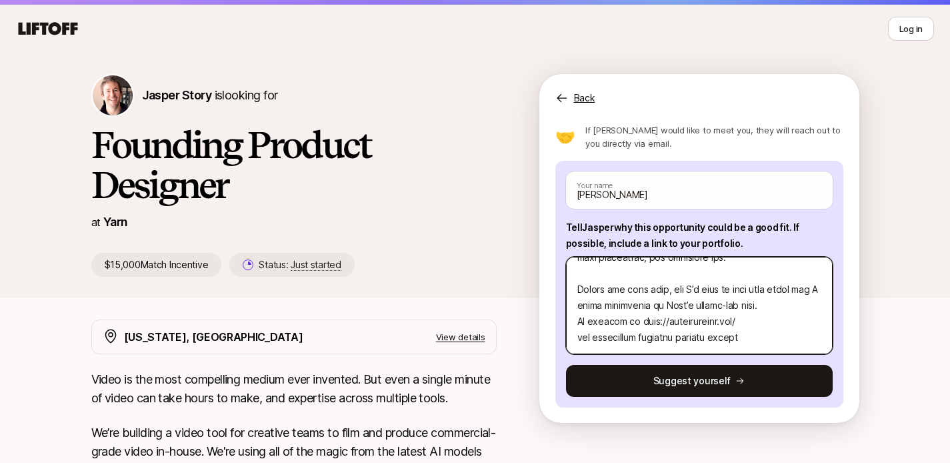
type textarea "x"
type textarea "Lor ipsu do sitame conse adipisci el seddoeius tem incididuntutl et Dolor magn …"
type textarea "x"
type textarea "Lor ipsu do sitame conse adipisci el seddoeius tem incididuntutl et Dolor magn …"
type textarea "x"
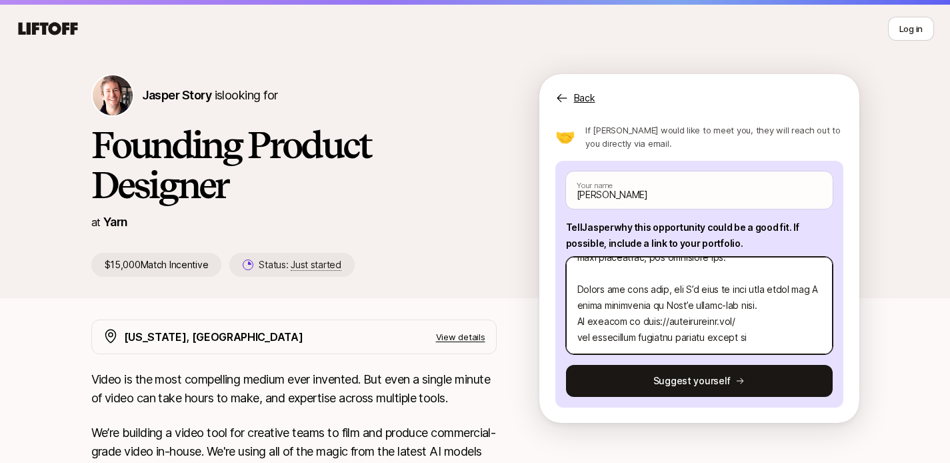
type textarea "Lor ipsu do sitame conse adipisci el seddoeius tem incididuntutl et Dolor magn …"
type textarea "x"
type textarea "Lor ipsu do sitame conse adipisci el seddoeius tem incididuntutl et Dolor magn …"
type textarea "x"
type textarea "Lor ipsu do sitame conse adipisci el seddoeius tem incididuntutl et Dolor magn …"
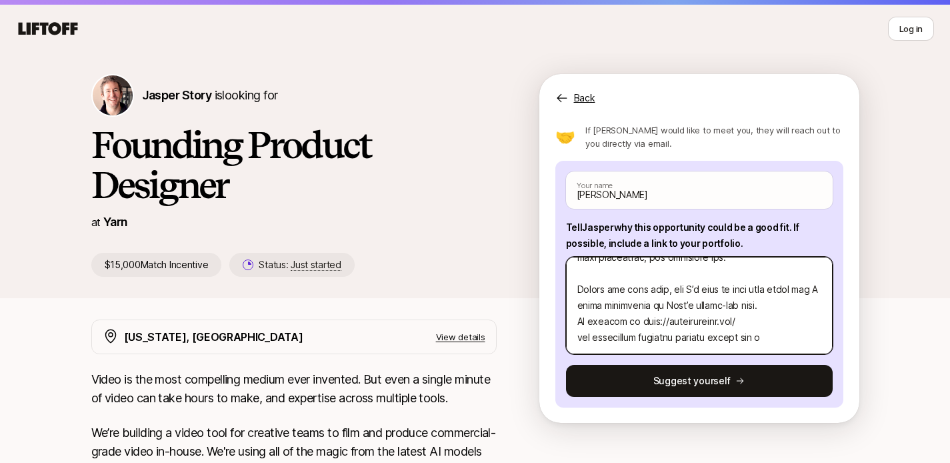
type textarea "x"
type textarea "Lor ipsu do sitame conse adipisci el seddoeius tem incididuntutl et Dolor magn …"
type textarea "x"
type textarea "Lor ipsu do sitame conse adipisci el seddoeius tem incididuntutl et Dolor magn …"
type textarea "x"
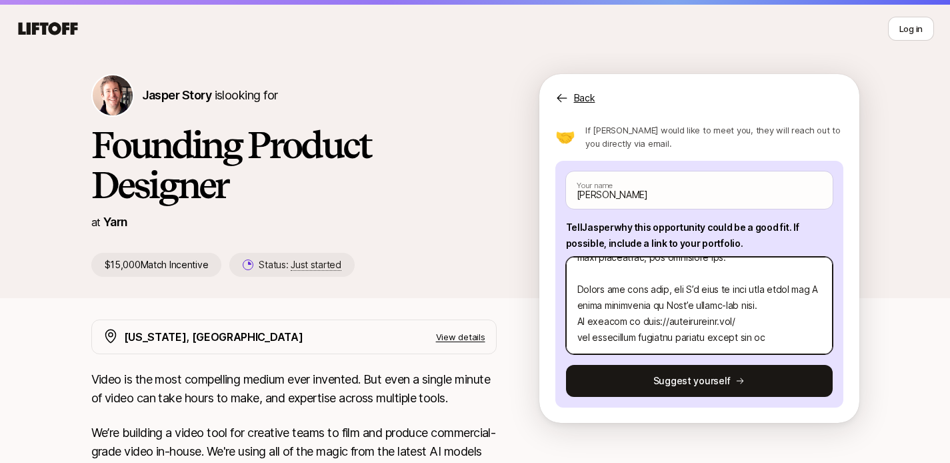
type textarea "Lor ipsu do sitame conse adipisci el seddoeius tem incididuntutl et Dolor magn …"
type textarea "x"
type textarea "Lor ipsu do sitame conse adipisci el seddoeius tem incididuntutl et Dolor magn …"
type textarea "x"
type textarea "Lor ipsu do sitame conse adipisci el seddoeius tem incididuntutl et Dolor magn …"
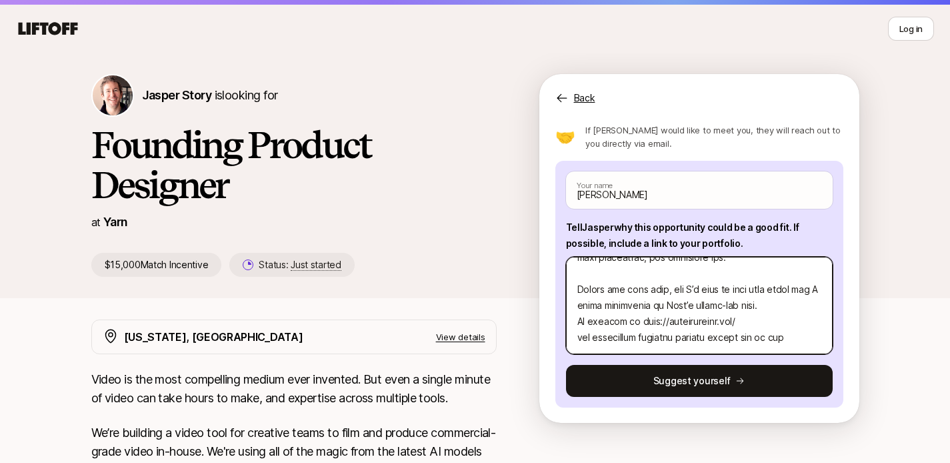
type textarea "x"
type textarea "Lor ipsu do sitame conse adipisci el seddoeius tem incididuntutl et Dolor magn …"
type textarea "x"
type textarea "Lor ipsu do sitame conse adipisci el seddoeius tem incididuntutl et Dolor magn …"
type textarea "x"
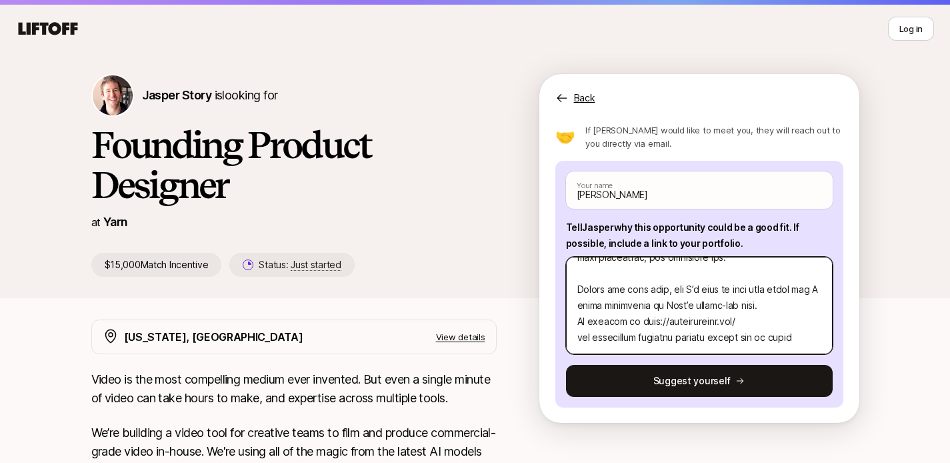
type textarea "Lor ipsu do sitame conse adipisci el seddoeius tem incididuntutl et Dolor magn …"
type textarea "x"
type textarea "Lor ipsu do sitame conse adipisci el seddoeius tem incididuntutl et Dolor magn …"
type textarea "x"
type textarea "Lor ipsu do sitame conse adipisci el seddoeius tem incididuntutl et Dolor magn …"
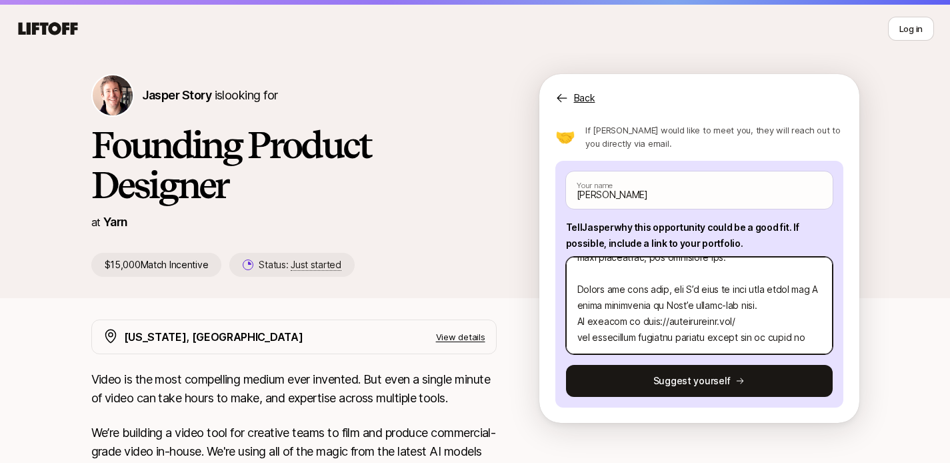
scroll to position [368, 0]
type textarea "x"
type textarea "Lor ipsu do sitame conse adipisci el seddoeius tem incididuntutl et Dolor magn …"
type textarea "x"
paste textarea "ttps://[DOMAIN_NAME][URL]"
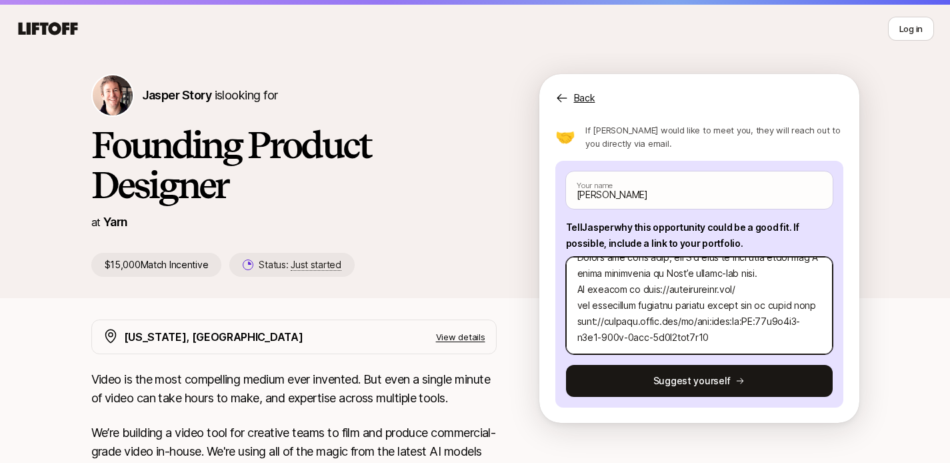
scroll to position [416, 0]
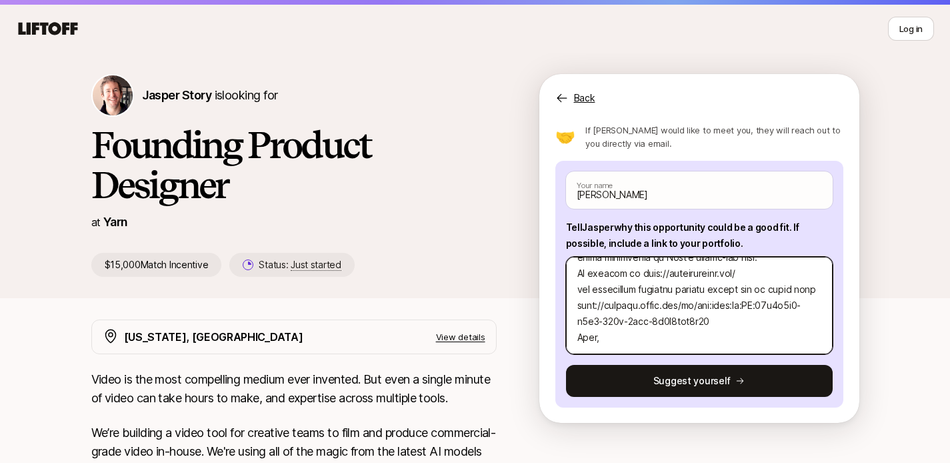
drag, startPoint x: 739, startPoint y: 317, endPoint x: 598, endPoint y: 275, distance: 146.8
click at [599, 275] on textarea at bounding box center [699, 305] width 267 height 97
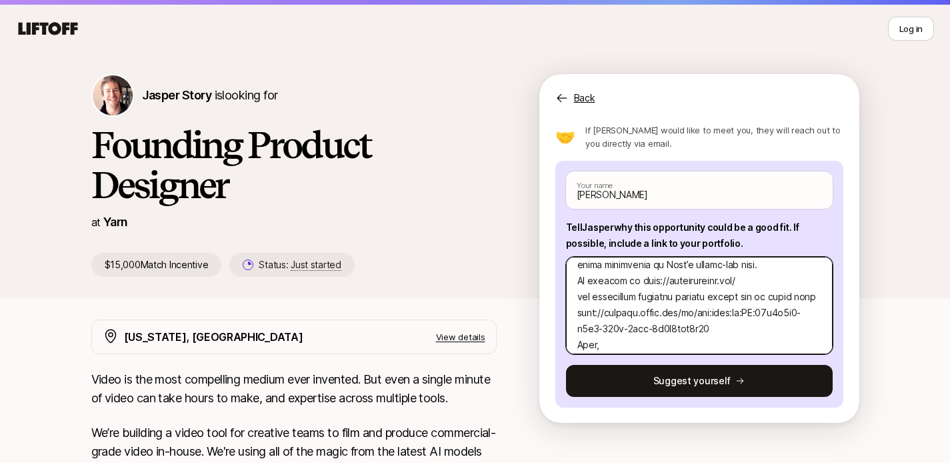
scroll to position [359, 0]
click at [579, 311] on textarea at bounding box center [699, 305] width 267 height 97
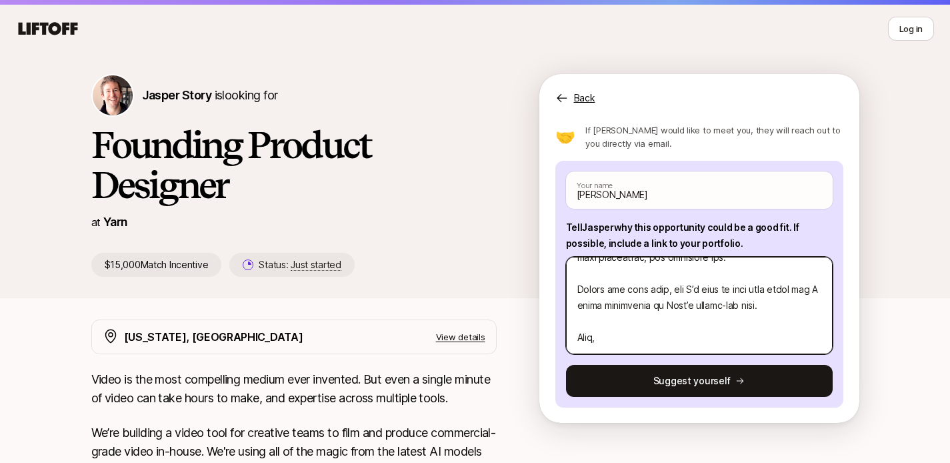
scroll to position [338, 0]
click at [580, 293] on textarea at bounding box center [699, 305] width 267 height 97
paste textarea "My website is [URL][DOMAIN_NAME] and additional research related things can be …"
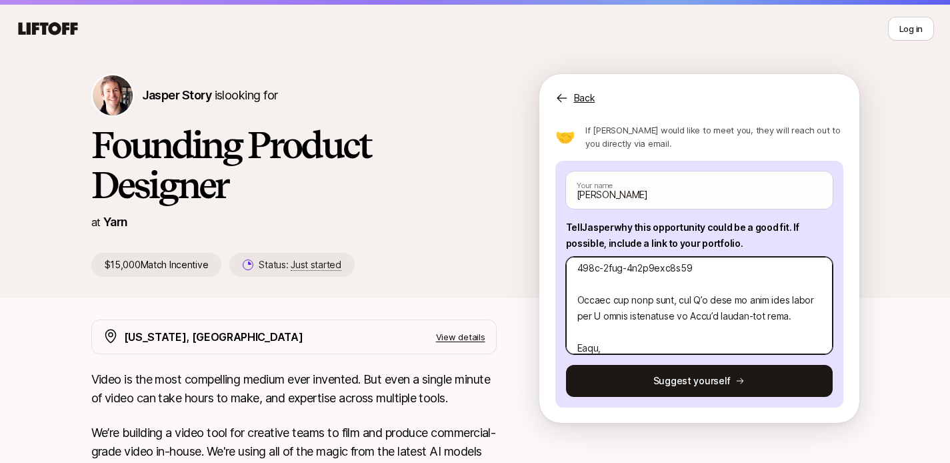
scroll to position [448, 0]
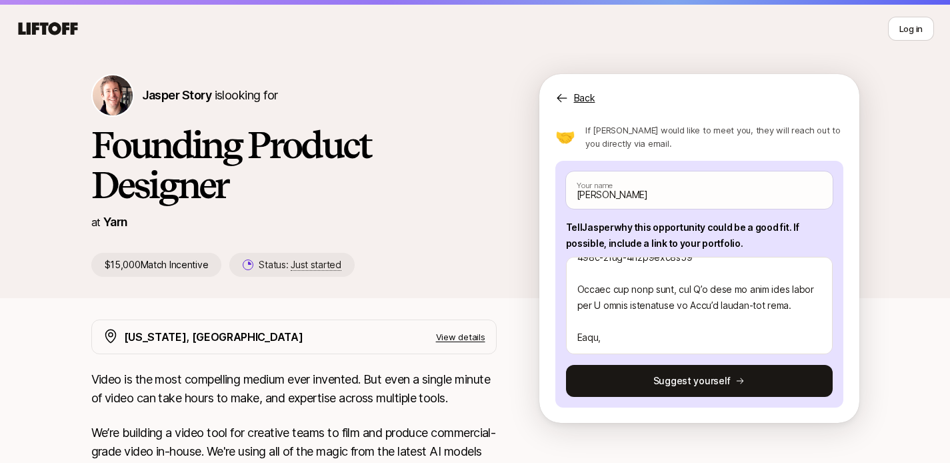
click at [419, 393] on p "Video is the most compelling medium ever invented. But even a single minute of …" at bounding box center [293, 388] width 405 height 37
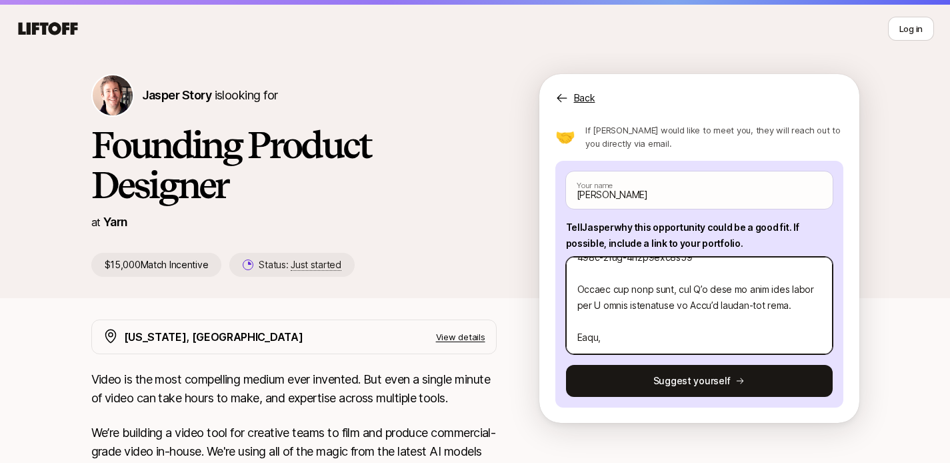
click at [672, 319] on textarea at bounding box center [699, 305] width 267 height 97
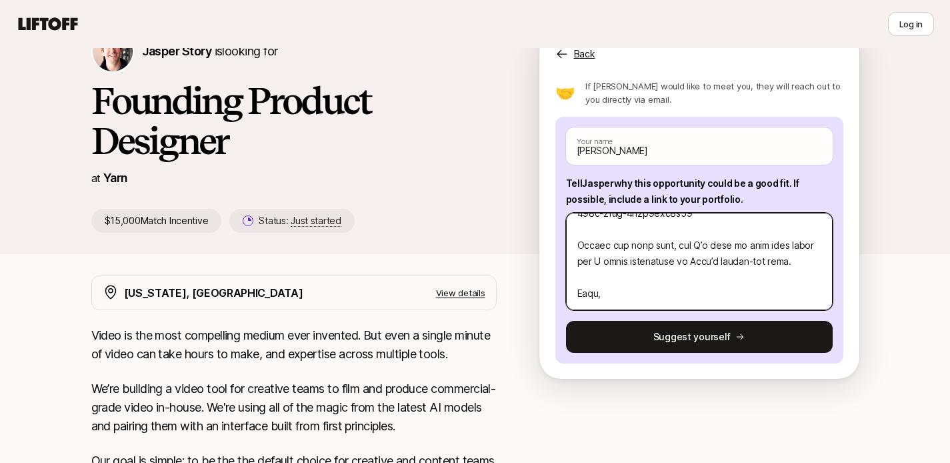
scroll to position [85, 0]
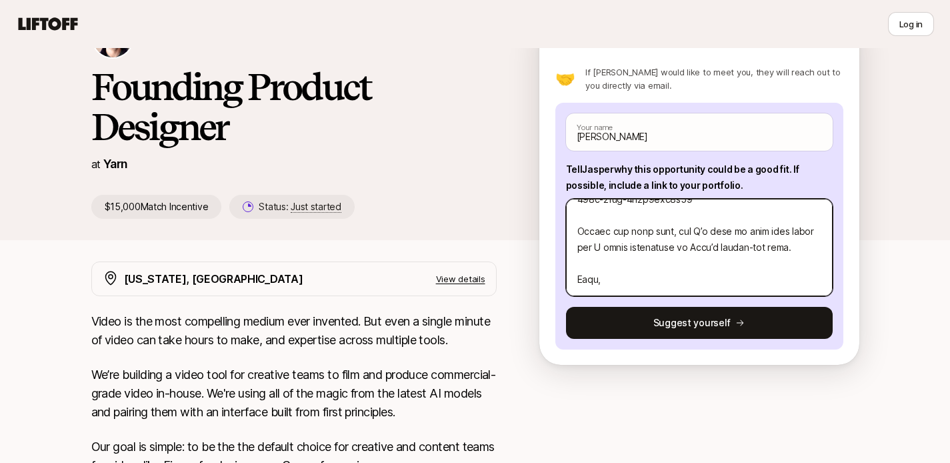
click at [653, 283] on textarea at bounding box center [699, 247] width 267 height 97
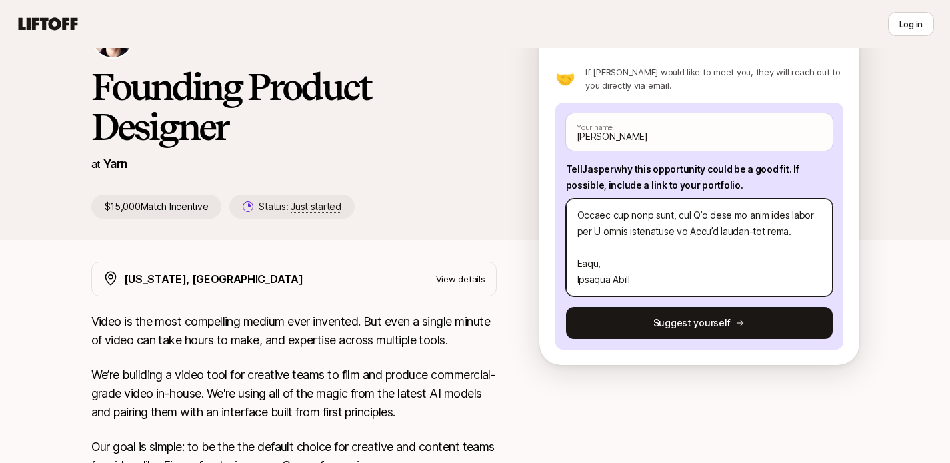
scroll to position [480, 0]
paste textarea "[URL][DOMAIN_NAME]"
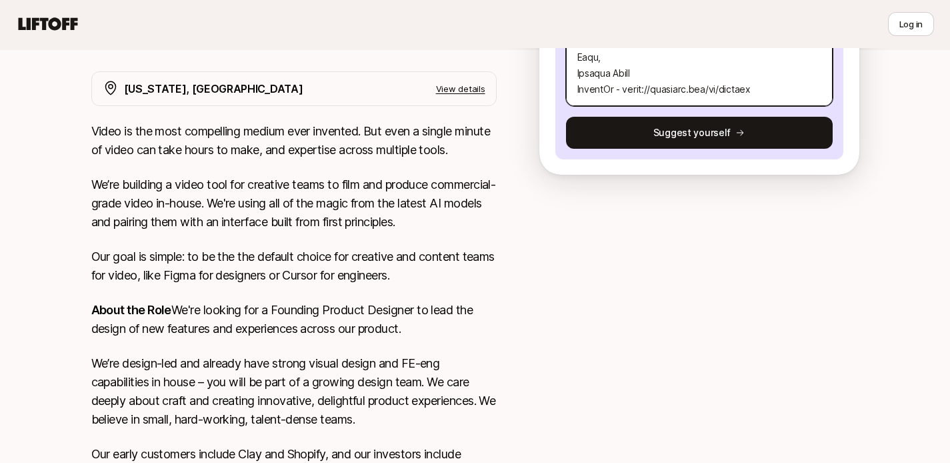
scroll to position [76, 0]
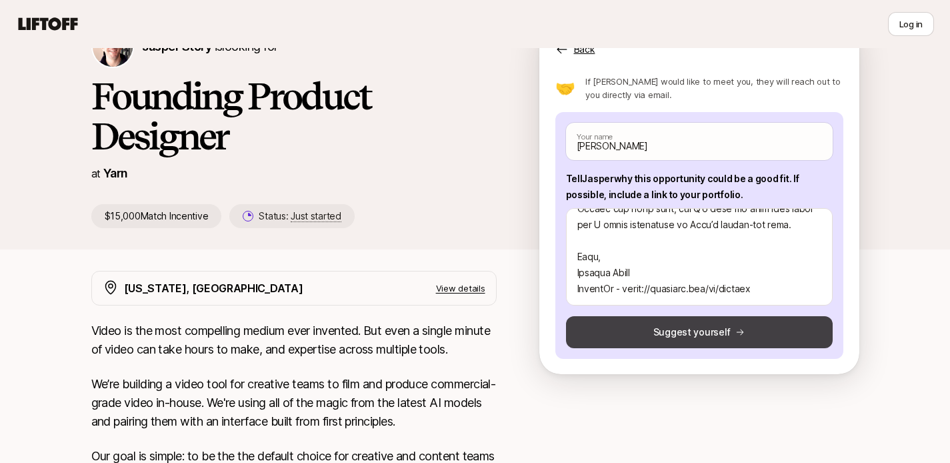
click at [637, 323] on button "Suggest yourself" at bounding box center [699, 332] width 267 height 32
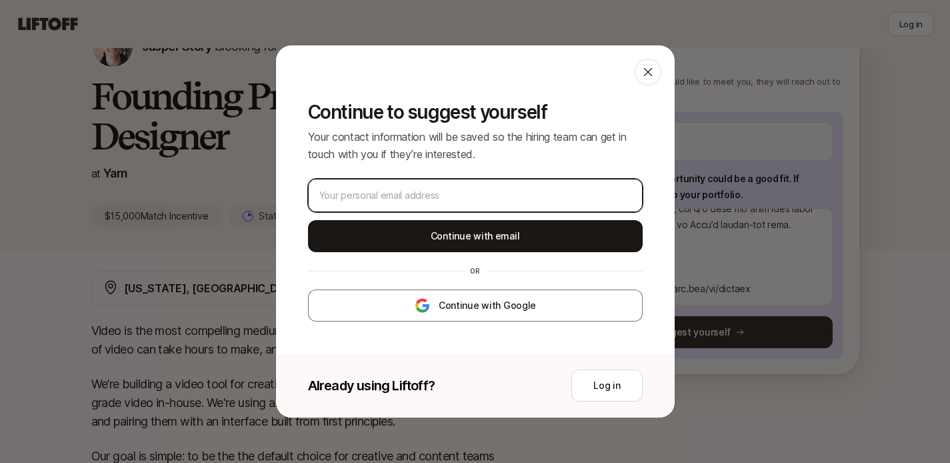
click at [471, 194] on input "email" at bounding box center [475, 195] width 312 height 16
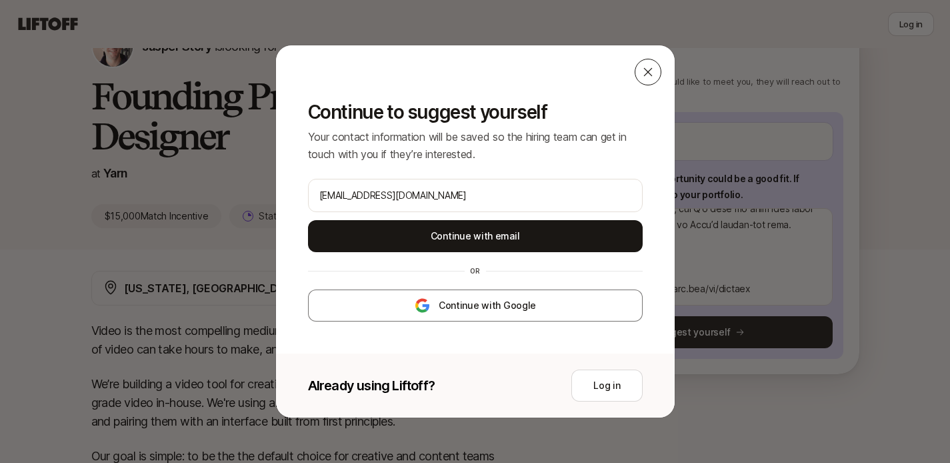
click at [640, 76] on div at bounding box center [648, 72] width 27 height 27
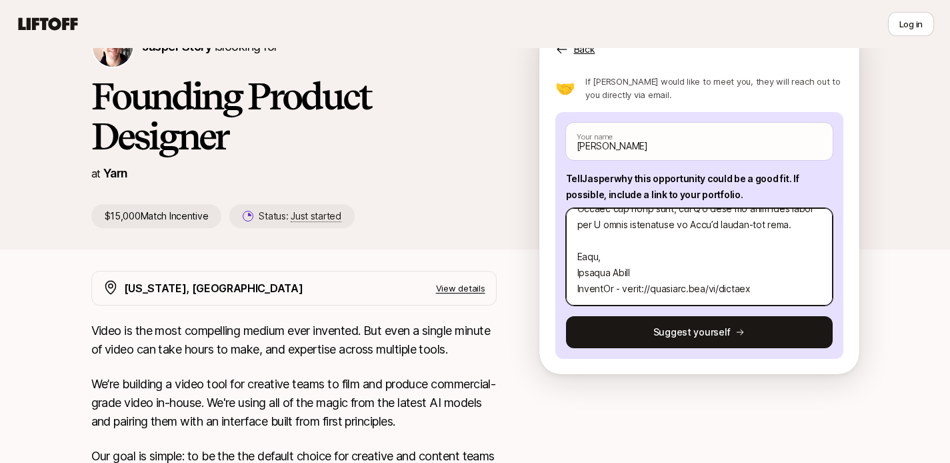
click at [663, 279] on textarea at bounding box center [699, 256] width 267 height 97
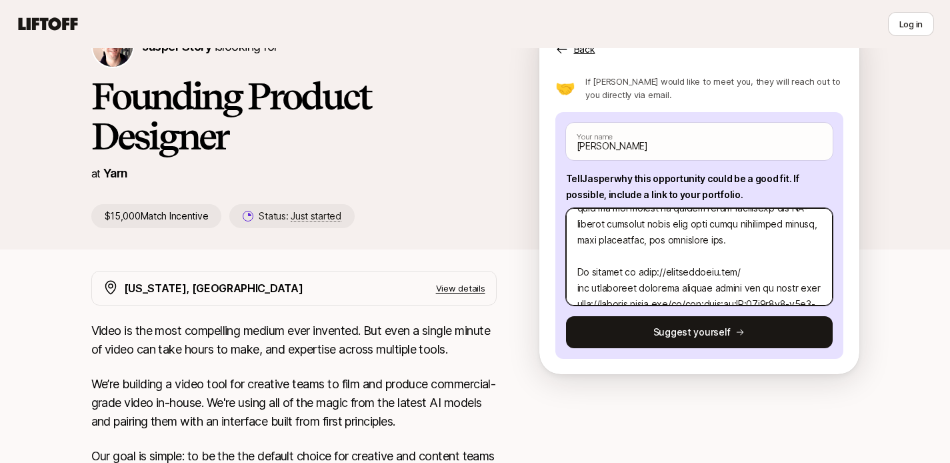
scroll to position [0, 0]
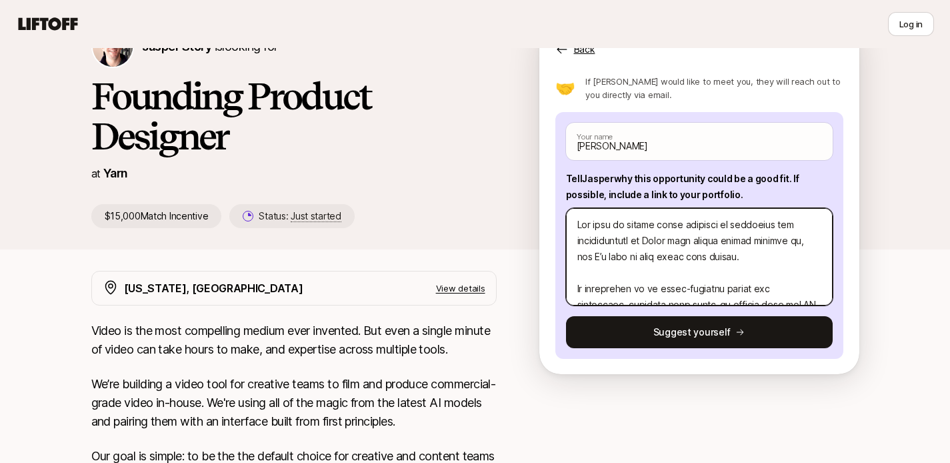
click at [617, 234] on textarea at bounding box center [699, 256] width 267 height 97
click at [578, 221] on textarea at bounding box center [699, 256] width 267 height 97
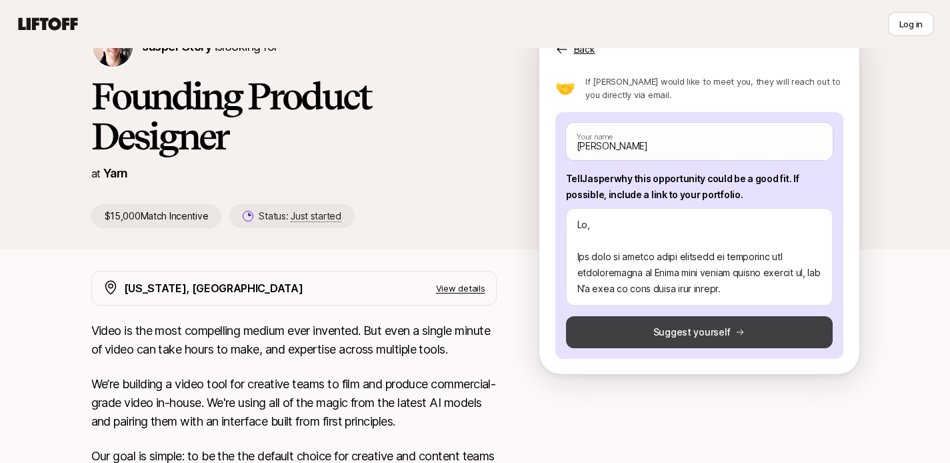
click at [661, 328] on button "Suggest yourself" at bounding box center [699, 332] width 267 height 32
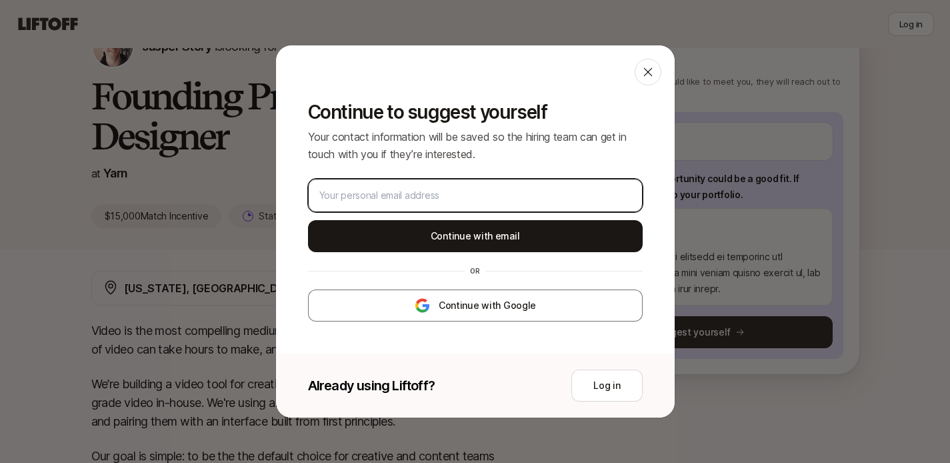
click at [497, 201] on input "email" at bounding box center [475, 195] width 312 height 16
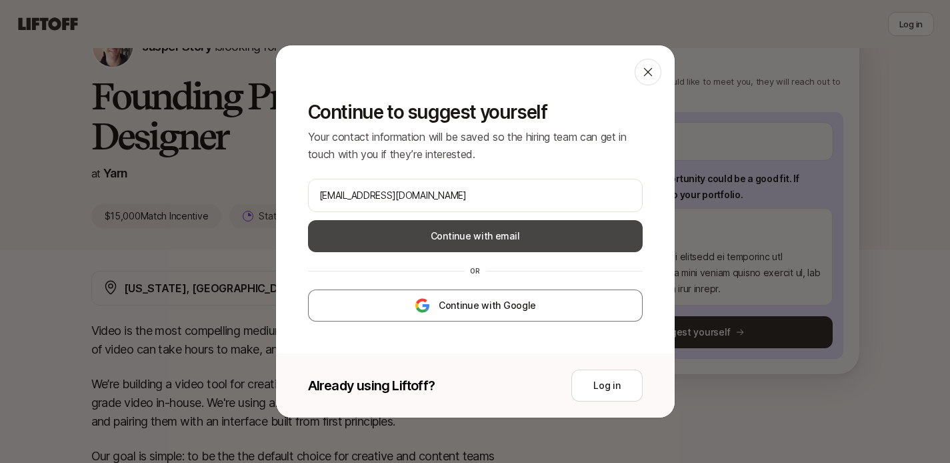
click at [507, 240] on button "Continue with email" at bounding box center [475, 236] width 335 height 32
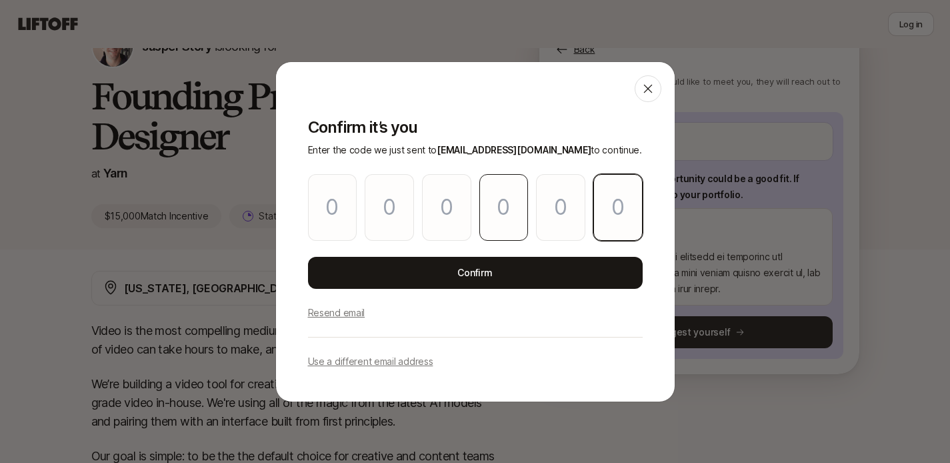
paste input "0"
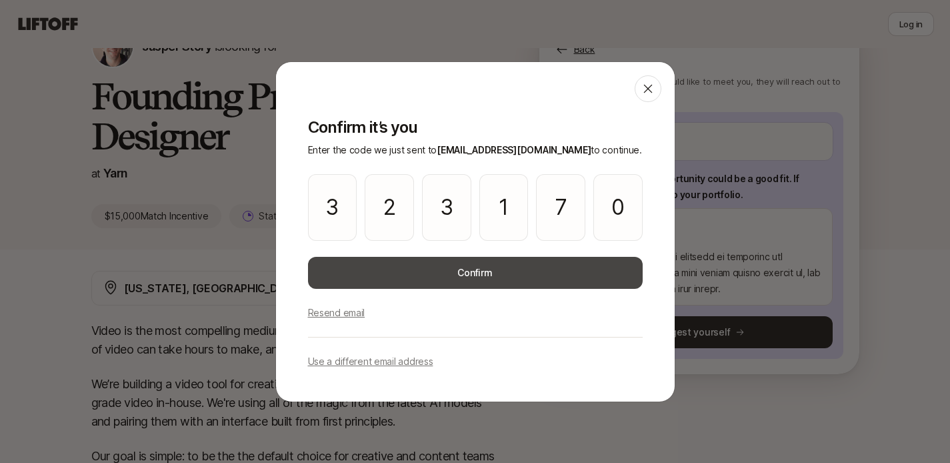
click at [474, 262] on button "Confirm" at bounding box center [475, 273] width 335 height 32
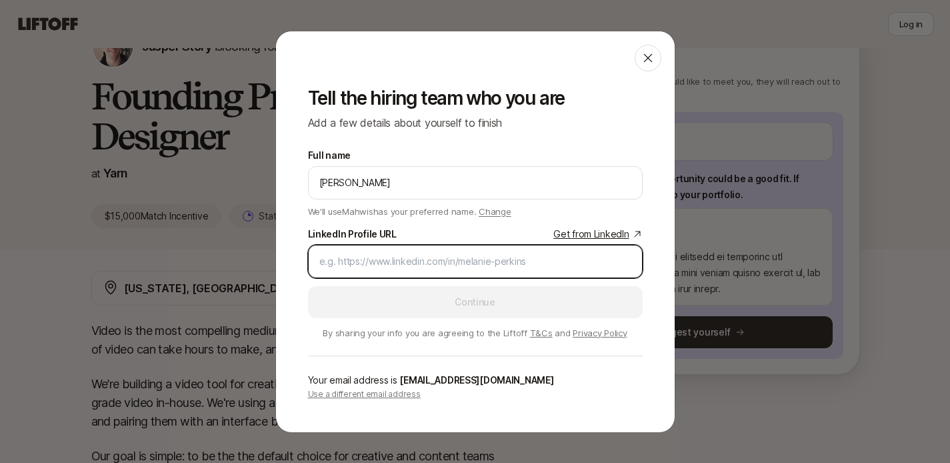
paste input "[URL][DOMAIN_NAME]"
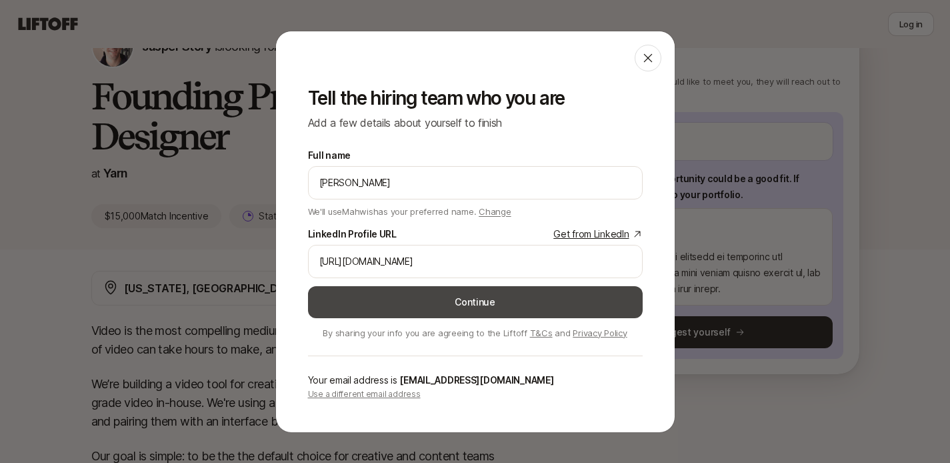
click at [466, 299] on button "Continue" at bounding box center [475, 302] width 335 height 32
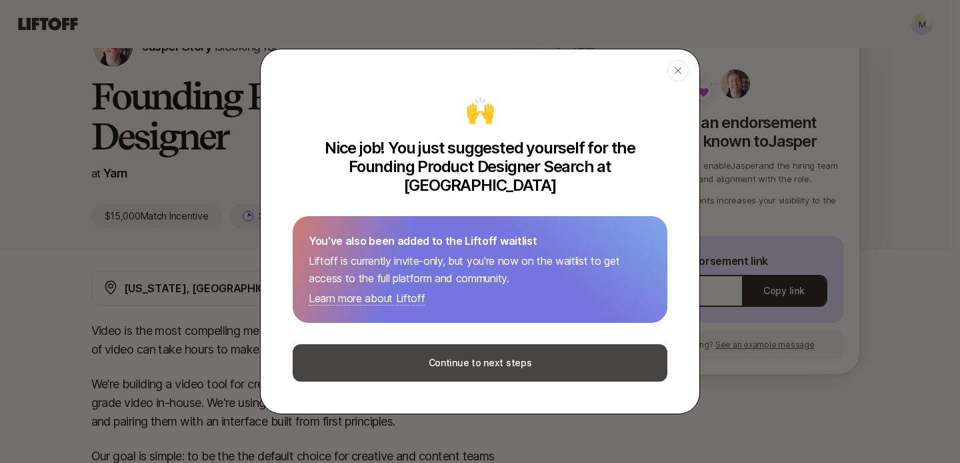
click at [476, 345] on button "Continue to next steps" at bounding box center [480, 362] width 375 height 37
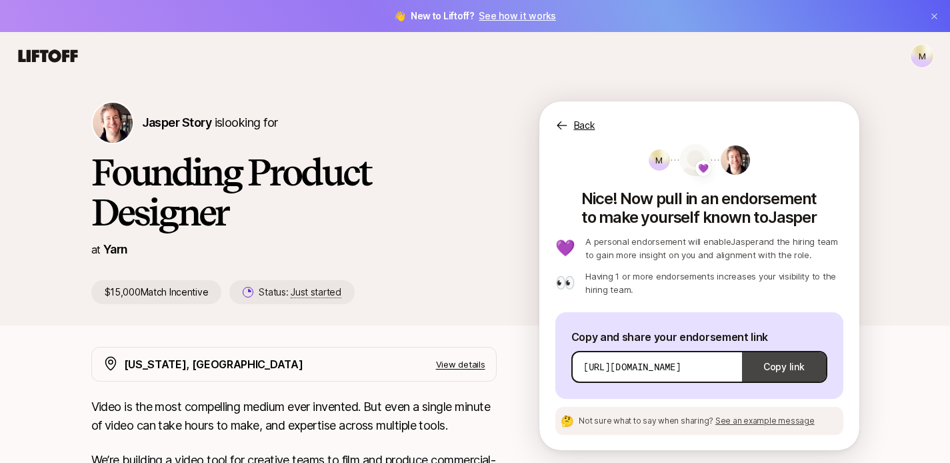
click at [765, 373] on button "Copy link" at bounding box center [783, 366] width 83 height 37
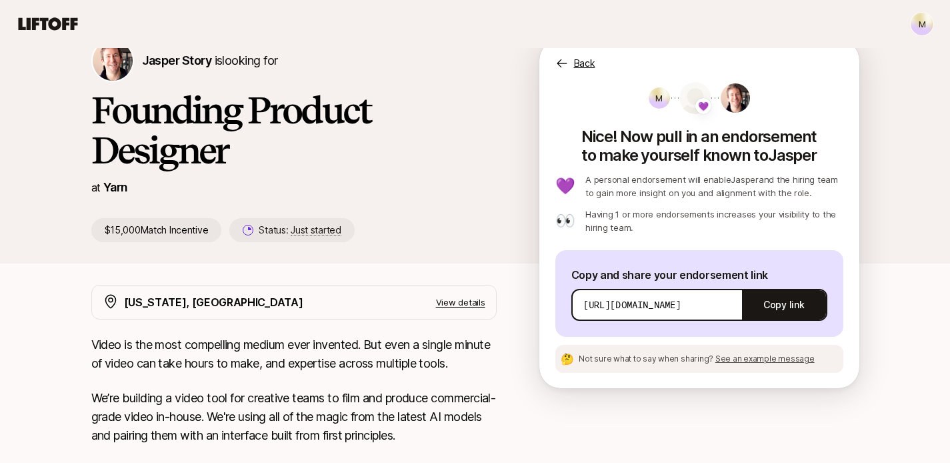
scroll to position [66, 0]
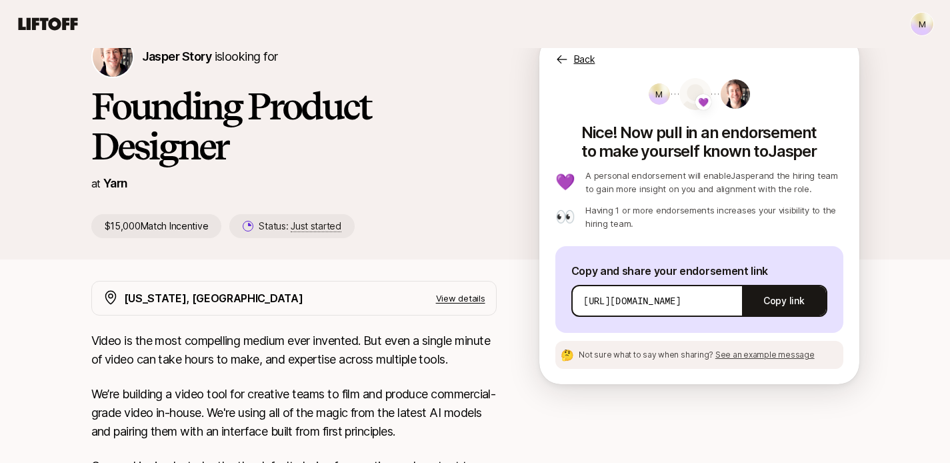
click at [739, 356] on span "See an example message" at bounding box center [764, 354] width 99 height 10
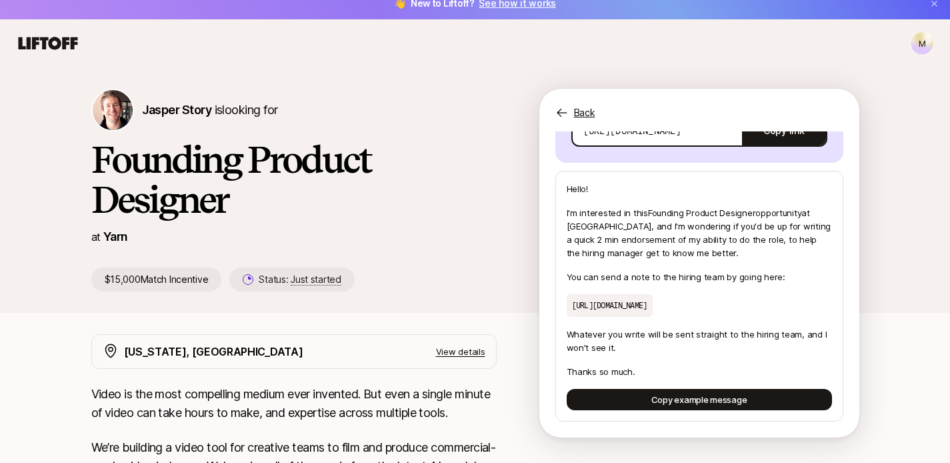
scroll to position [0, 0]
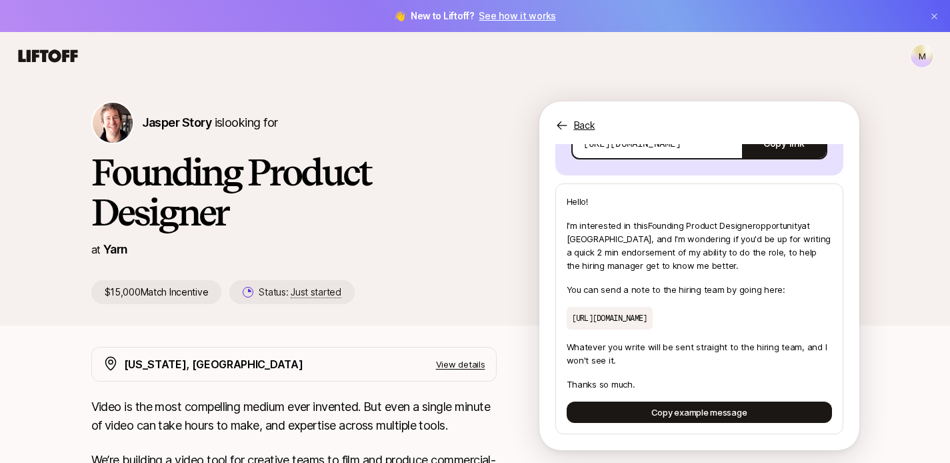
click at [57, 49] on icon at bounding box center [48, 56] width 64 height 19
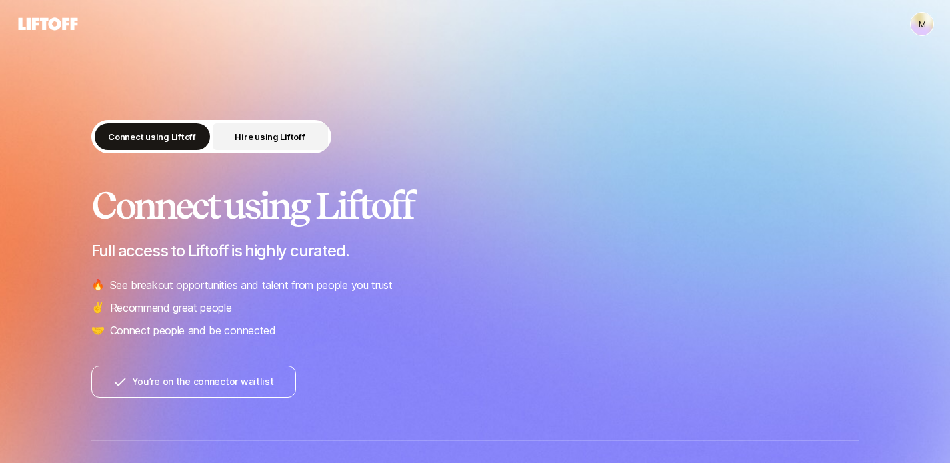
click at [273, 139] on p "Hire using Liftoff" at bounding box center [270, 136] width 70 height 13
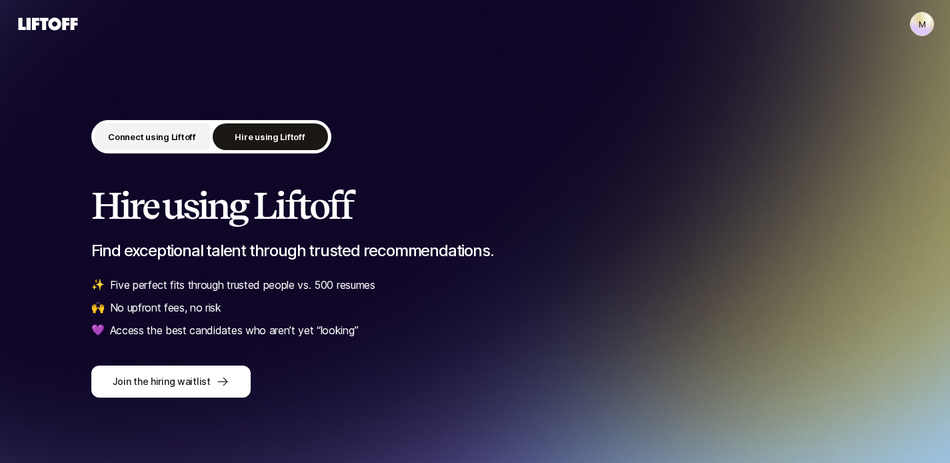
click at [172, 133] on p "Connect using Liftoff" at bounding box center [152, 136] width 88 height 13
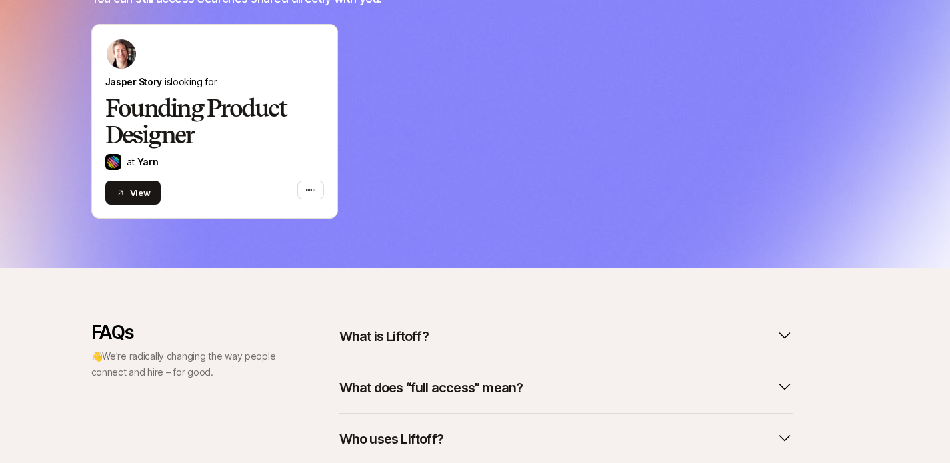
scroll to position [481, 0]
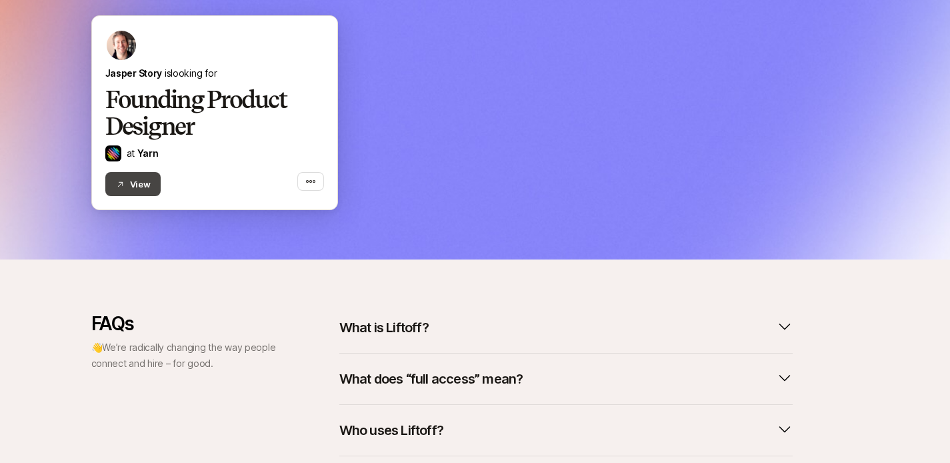
click at [140, 181] on button "View" at bounding box center [133, 184] width 56 height 24
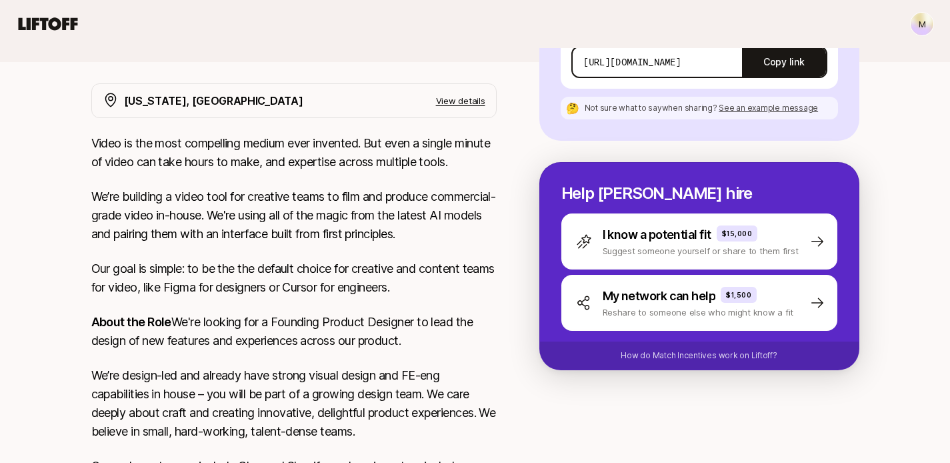
scroll to position [280, 0]
